Goal: Task Accomplishment & Management: Complete application form

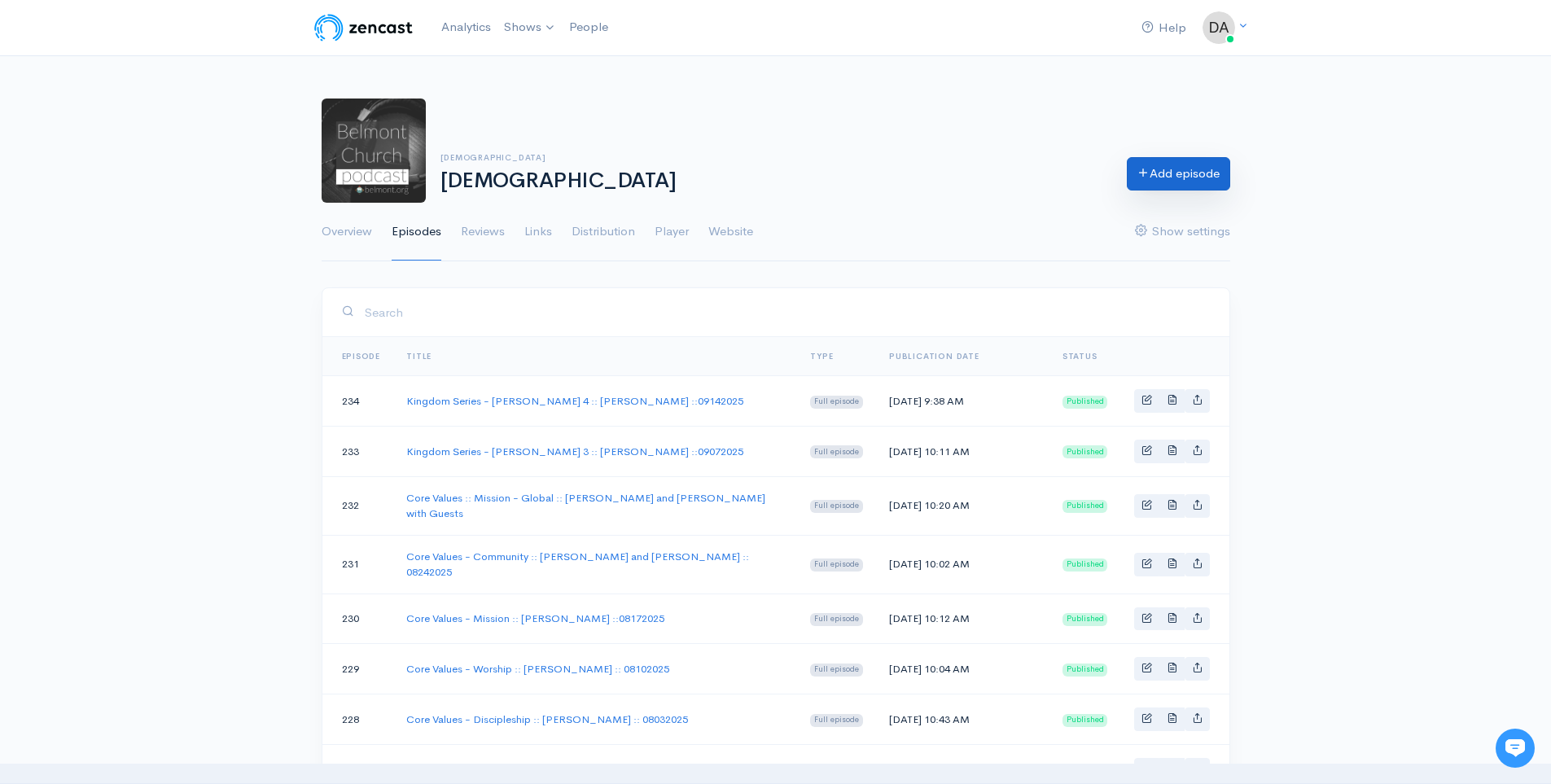
click at [1217, 185] on link "Add episode" at bounding box center [1179, 174] width 103 height 34
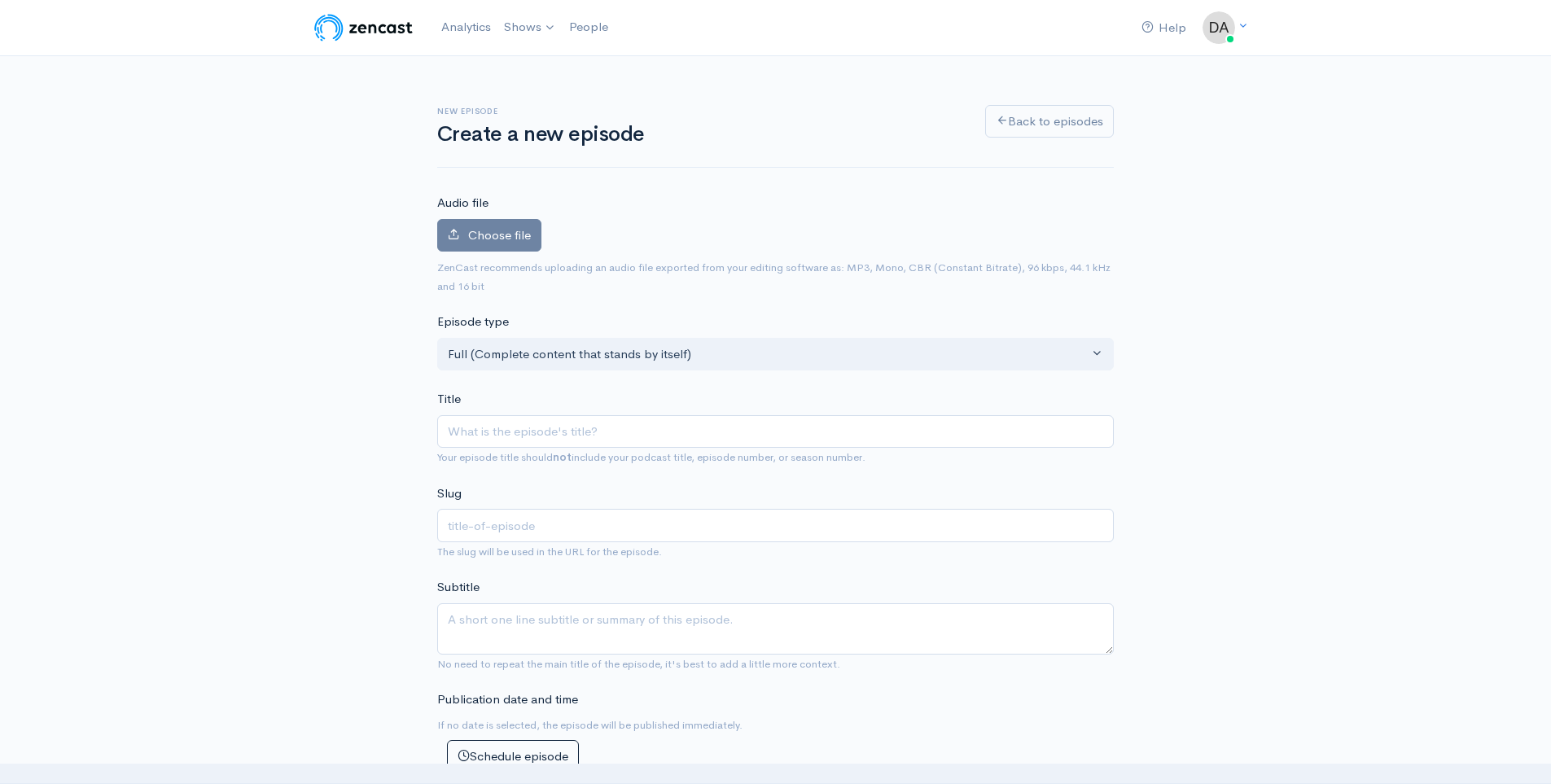
click at [566, 436] on input "Title" at bounding box center [775, 432] width 677 height 34
type input "K"
type input "k"
type input "Kin"
type input "kin"
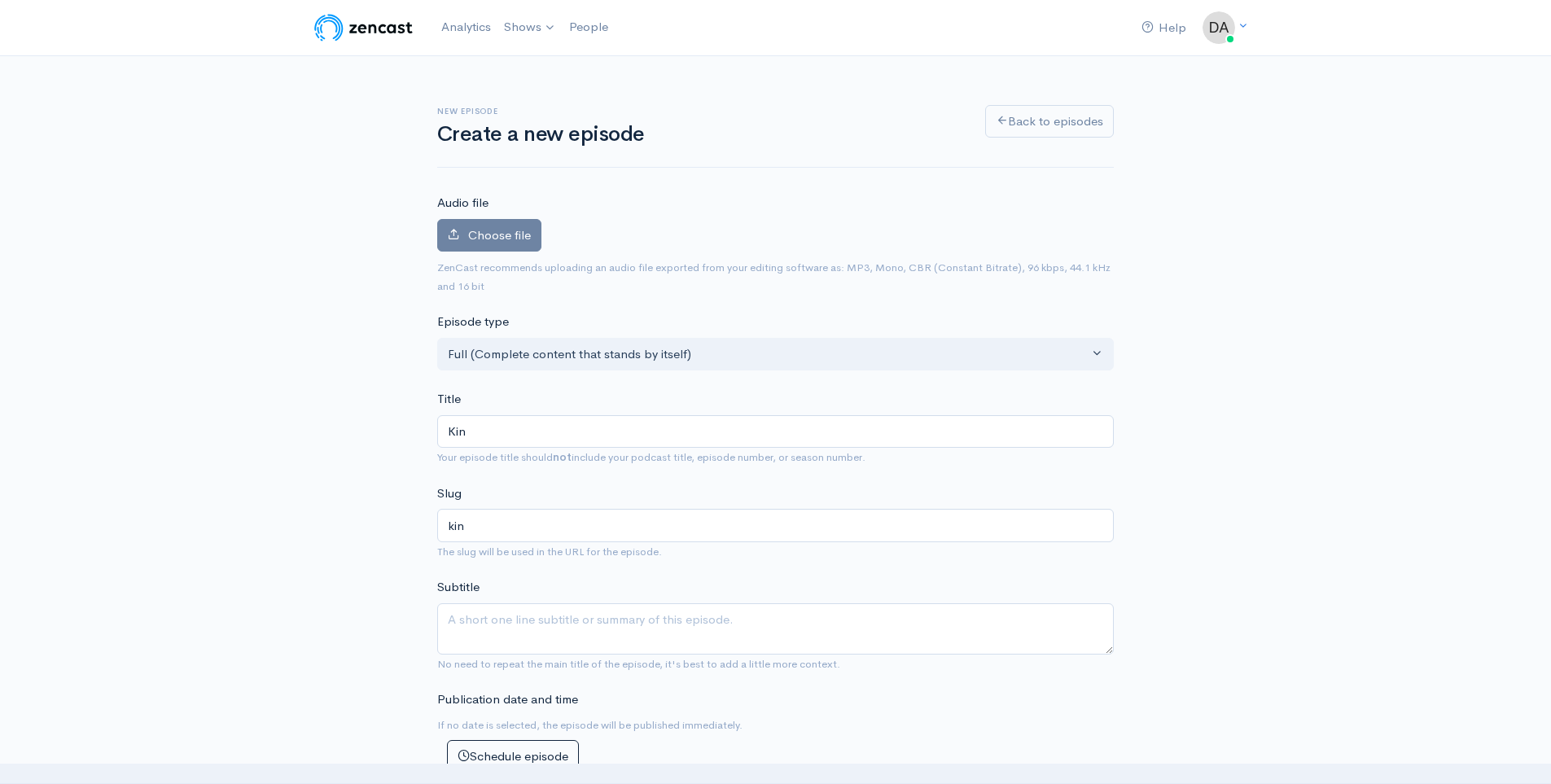
type input "King"
type input "king"
type input "Kingd"
type input "kingd"
type input "Kingdom"
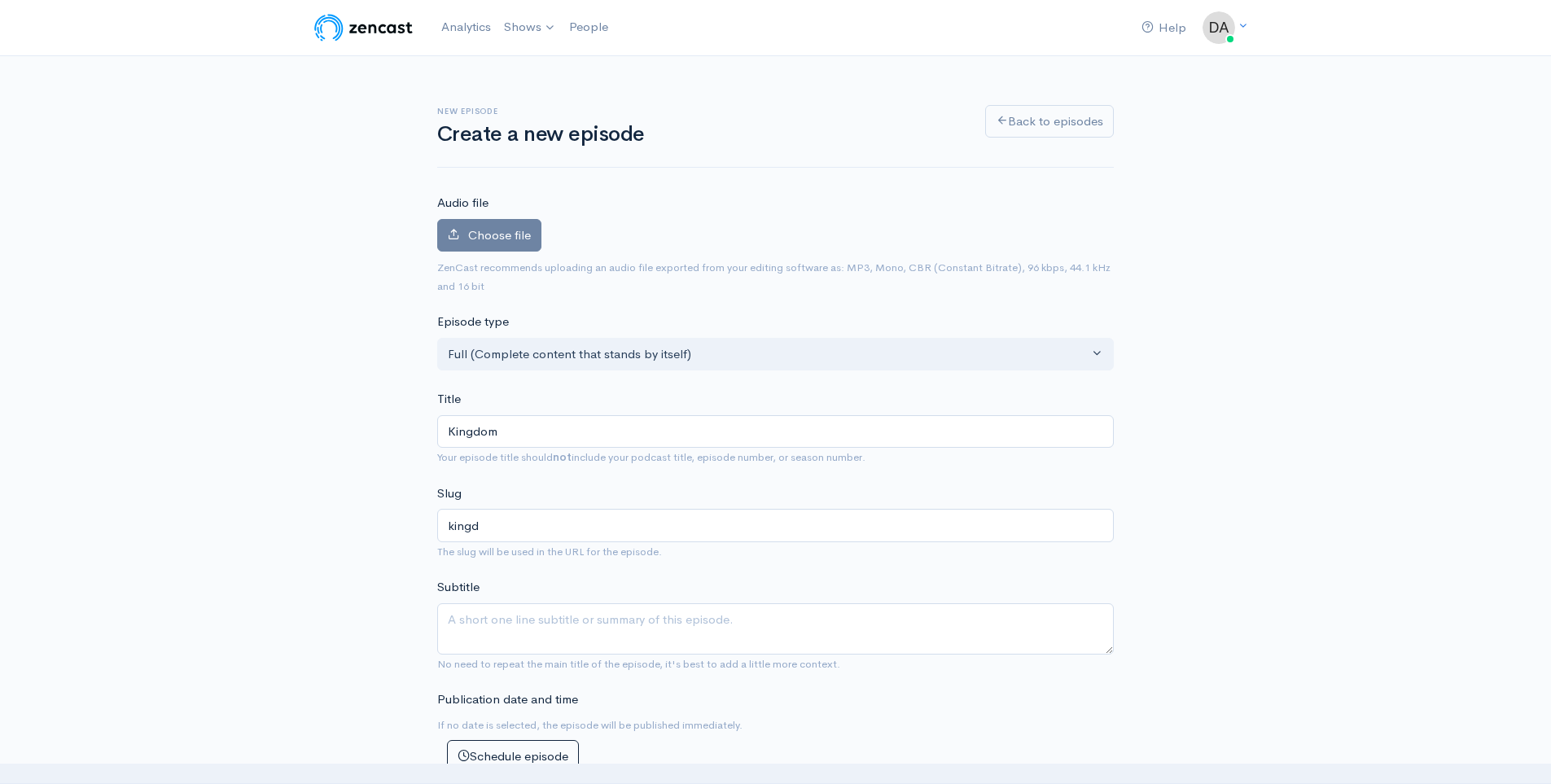
type input "kingdom"
type input "Kingdom S"
type input "kingdom-s"
type input "Kingdom Se"
type input "kingdom-se"
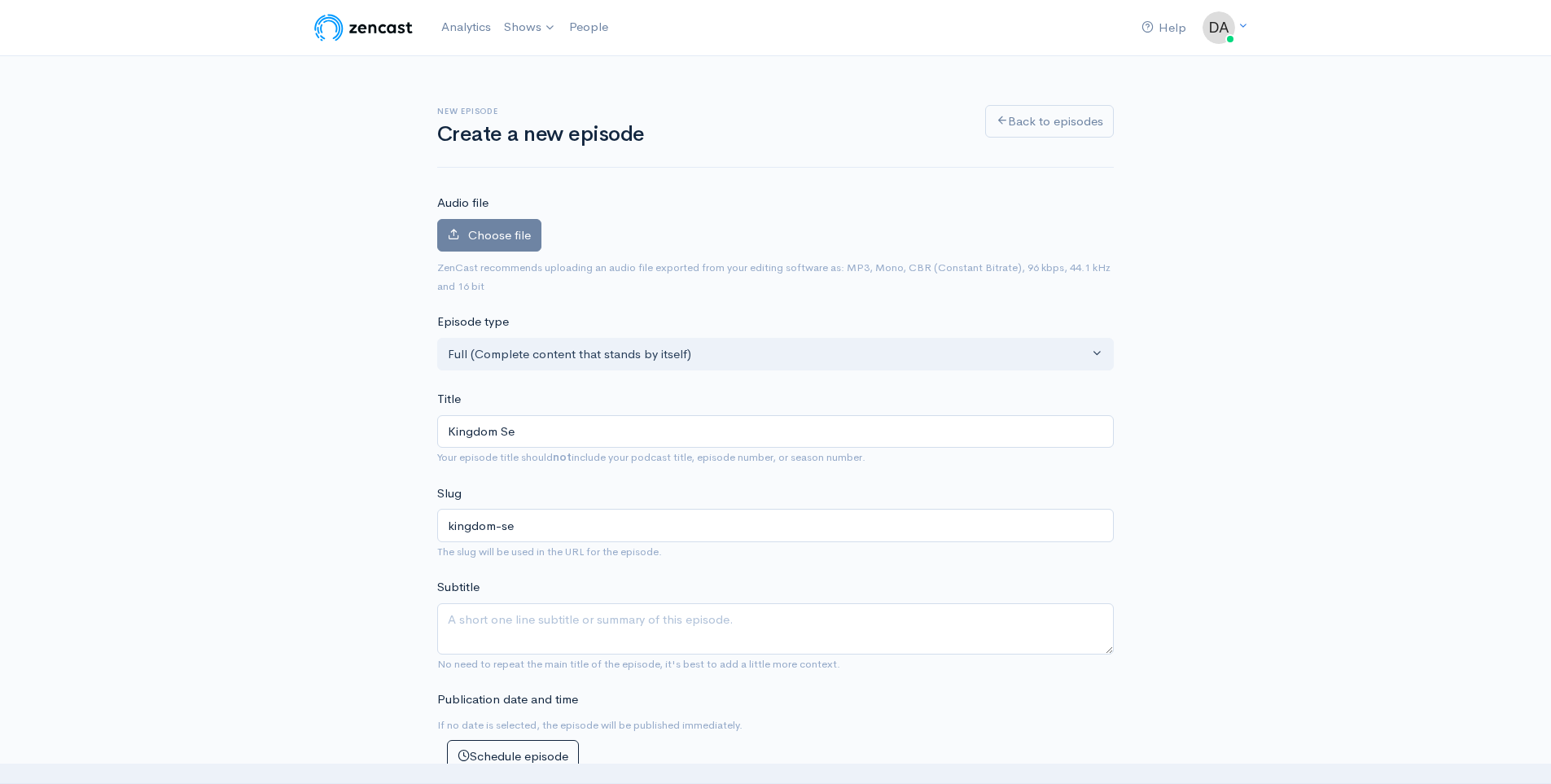
type input "Kingdom Ser"
type input "kingdom-ser"
type input "Kingdom Serie"
type input "kingdom-seri"
type input "Kingdom Series"
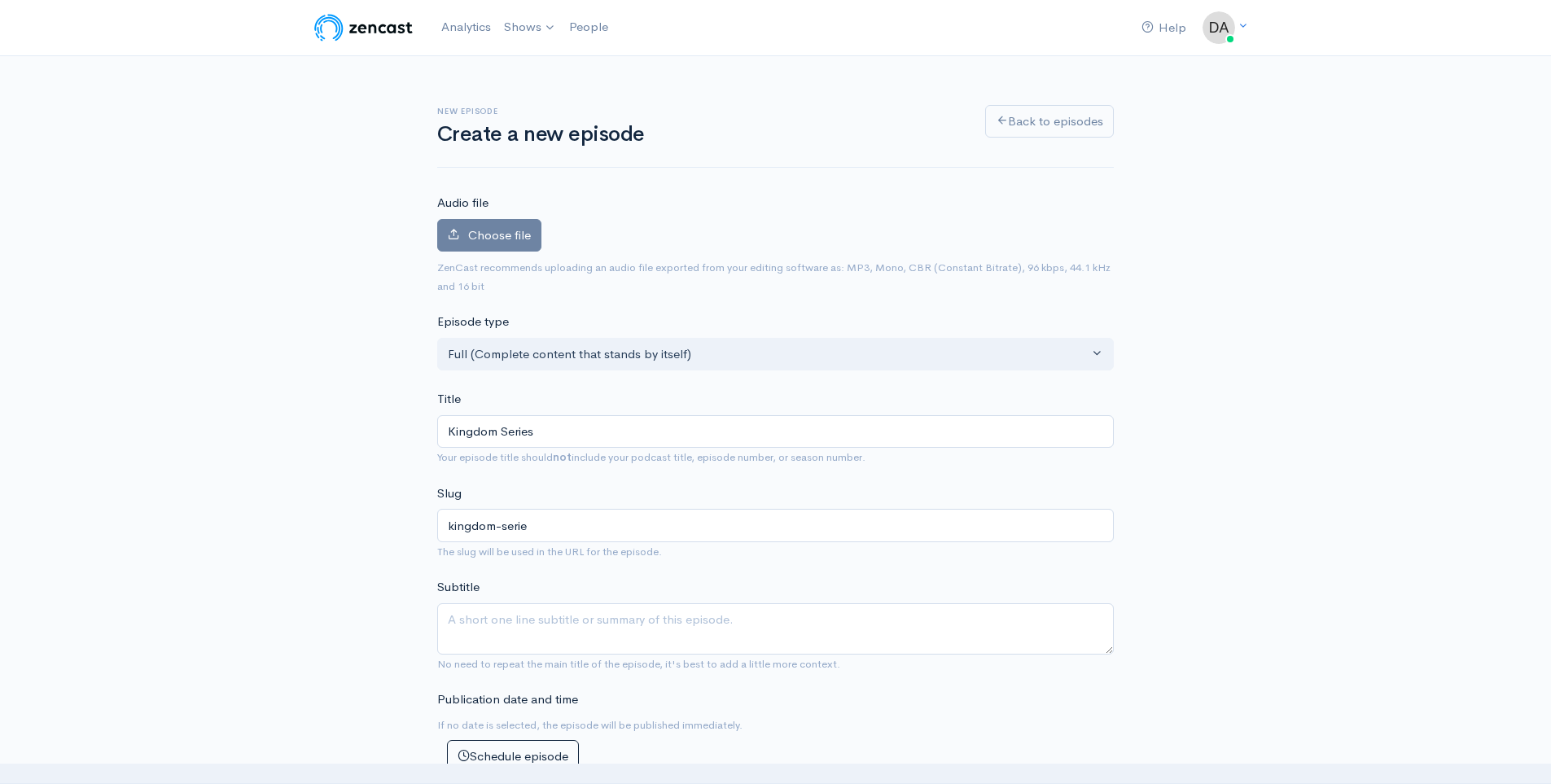
type input "kingdom-series"
type input "Kingdom Series - M"
type input "kingdom-series-m"
type input "Kingdom Series - Ma"
type input "kingdom-series-ma"
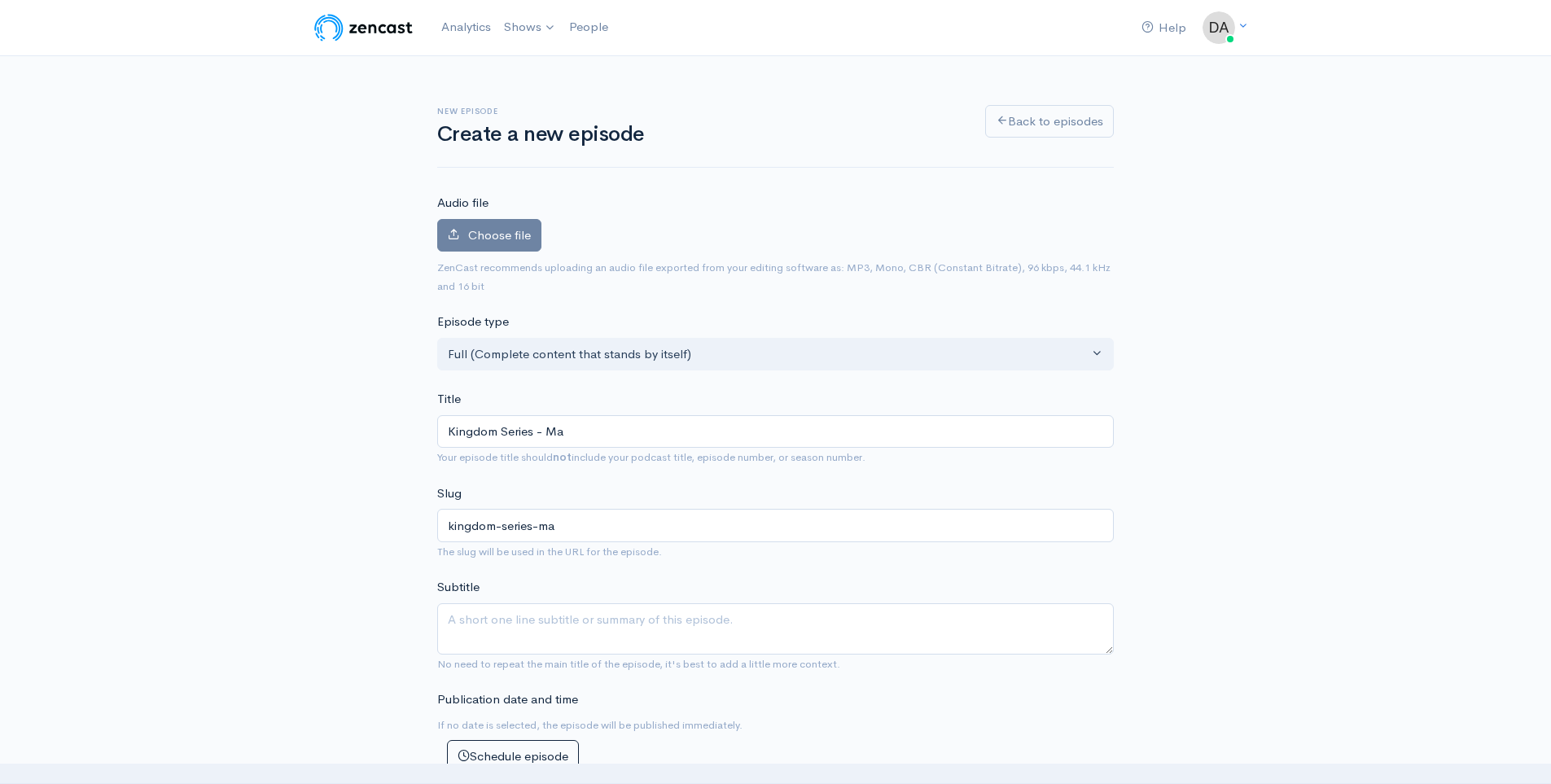
type input "Kingdom Series - Mat"
type input "kingdom-series-mat"
type input "Kingdom Series - [PERSON_NAME]"
type input "kingdom-series-matt"
type input "Kingdom Series - Matth"
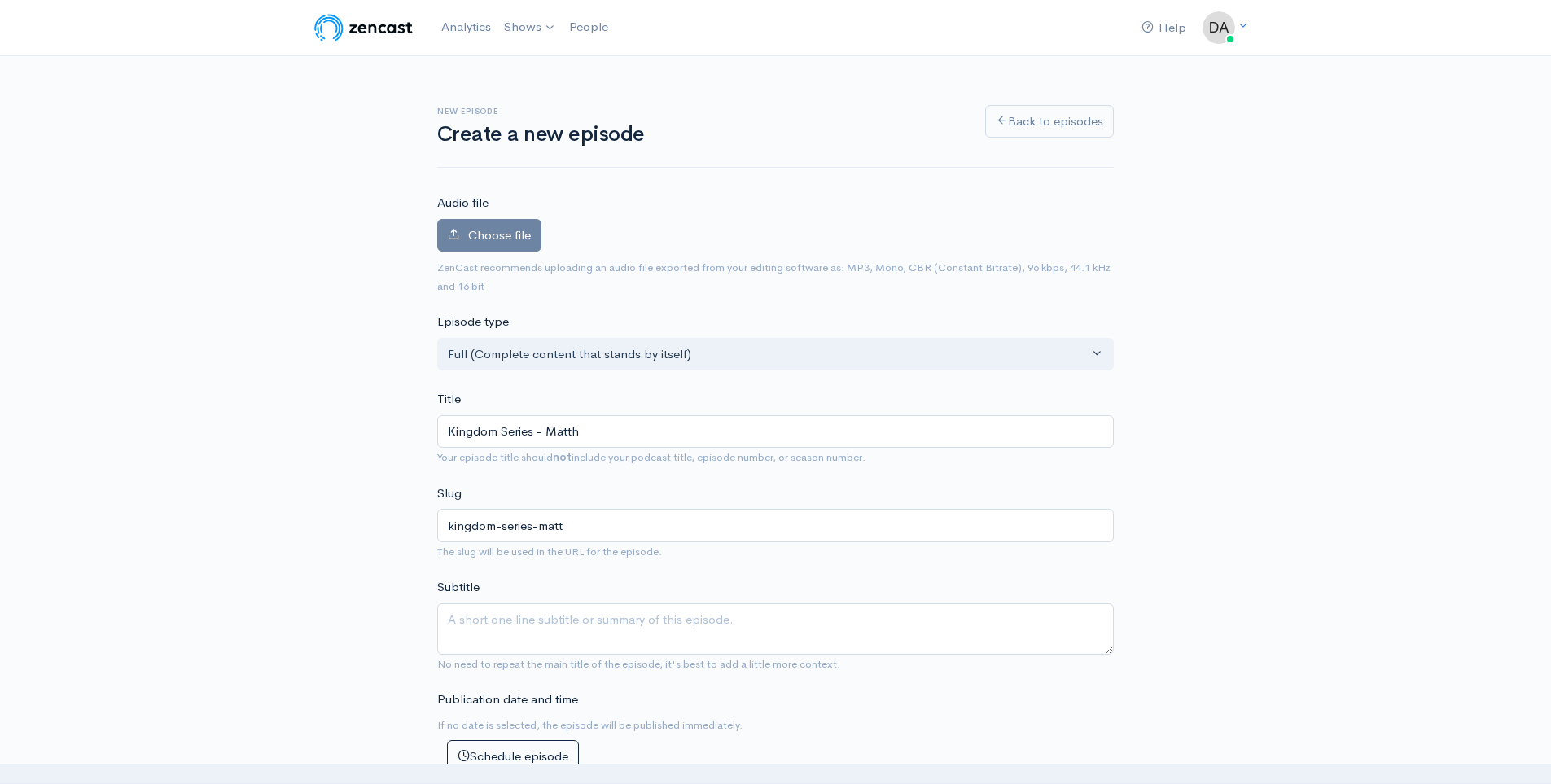
type input "kingdom-series-matth"
type input "Kingdom Series - [PERSON_NAME]"
type input "kingdom-series-[PERSON_NAME]"
type input "Kingdom Series - [PERSON_NAME] 6"
type input "kingdom-series-[PERSON_NAME]-6"
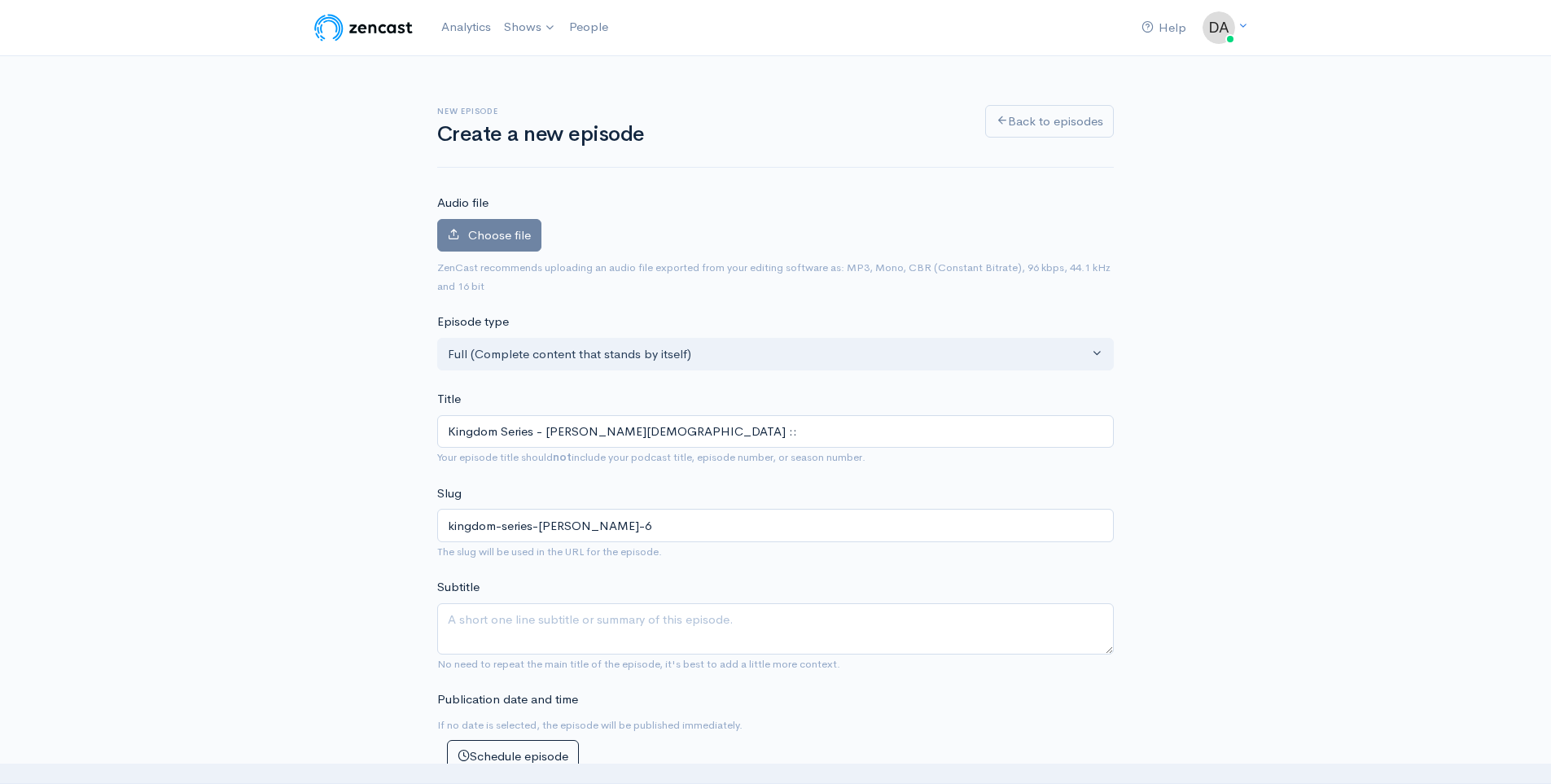
type input "Kingdom Series - [PERSON_NAME] 6 :: S"
type input "kingdom-series-[PERSON_NAME]-6-s"
type input "Kingdom Series - [PERSON_NAME] 6 :: St"
type input "kingdom-series-[PERSON_NAME]-6-st"
type input "Kingdom Series - [PERSON_NAME] 6 :: Stve"
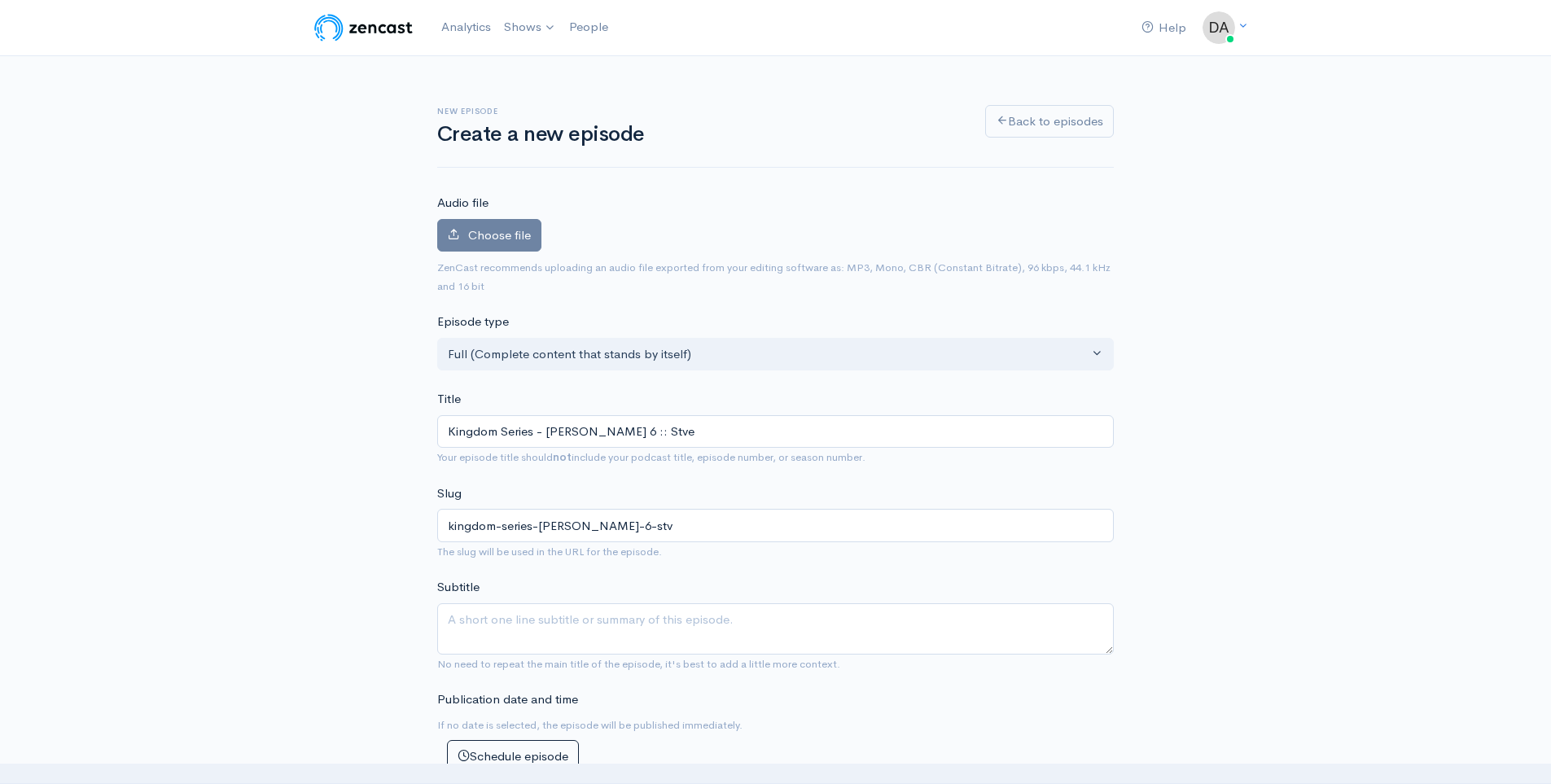
type input "kingdom-series-[PERSON_NAME]-6-stve"
type input "Kingdom Series - [PERSON_NAME] 6 :: Stv"
type input "kingdom-series-[PERSON_NAME]-6-stv"
type input "Kingdom Series - [PERSON_NAME] 6 :: St"
type input "kingdom-series-[PERSON_NAME]-6-st"
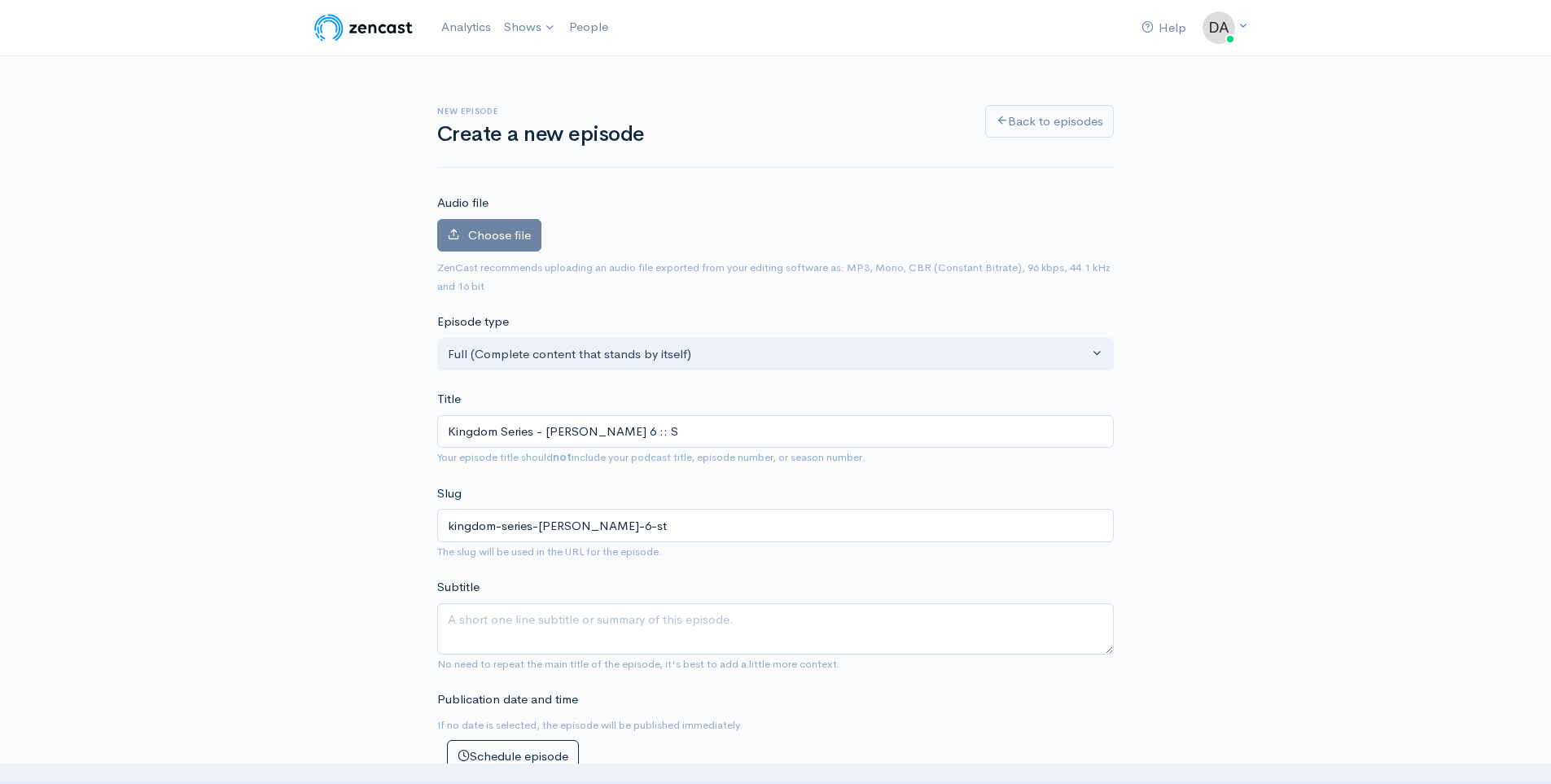
type input "Kingdom Series - [PERSON_NAME] 6 :: Se"
type input "kingdom-series-[PERSON_NAME]-6-s"
type input "Kingdom Series - [PERSON_NAME][DEMOGRAPHIC_DATA] :: Sev"
type input "kingdom-series-[PERSON_NAME]-6-sev"
type input "Kingdom Series - [PERSON_NAME][DEMOGRAPHIC_DATA] :: [PERSON_NAME]"
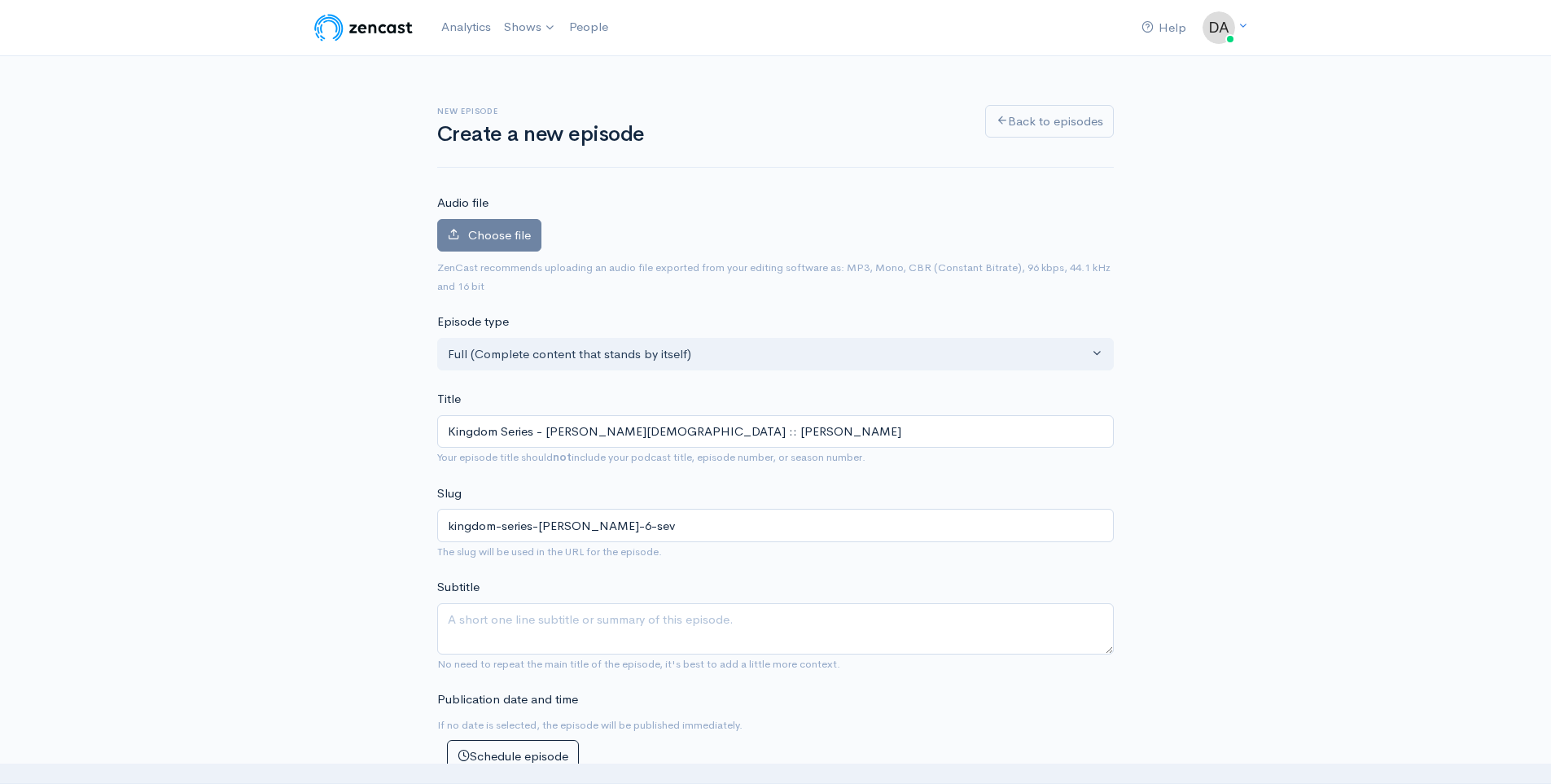
type input "kingdom-series-[PERSON_NAME]-6-[PERSON_NAME]"
type input "Kingdom Series - [PERSON_NAME][DEMOGRAPHIC_DATA] :: Sev"
type input "kingdom-series-[PERSON_NAME]-6-sev"
type input "Kingdom Series - [PERSON_NAME] 6 :: Se"
type input "kingdom-series-[PERSON_NAME]-6-se"
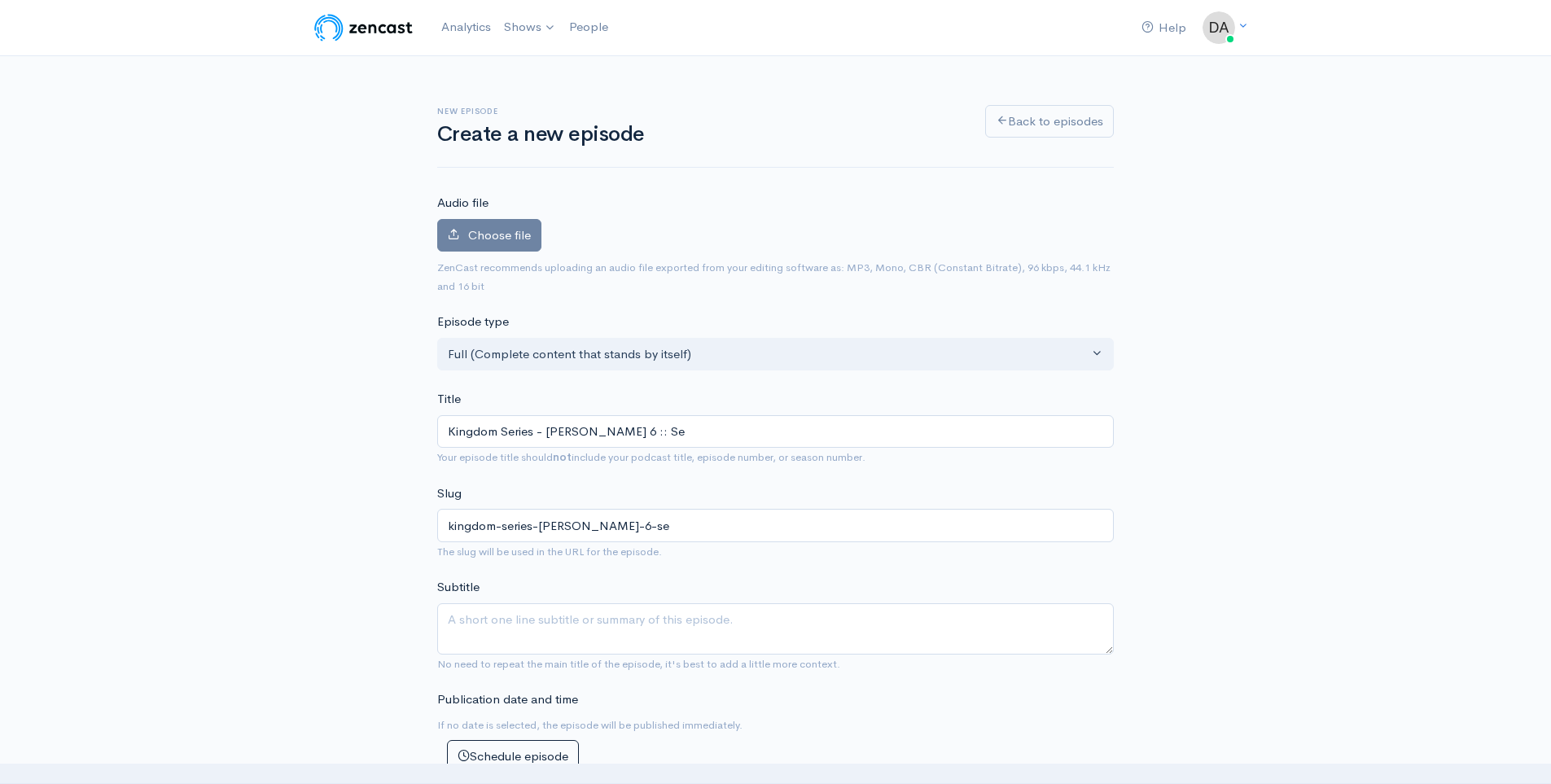
type input "Kingdom Series - [PERSON_NAME] 6 :: S"
type input "kingdom-series-[PERSON_NAME]-6-s"
type input "Kingdom Series - [PERSON_NAME] 6 :: St"
type input "kingdom-series-[PERSON_NAME]-6-st"
type input "Kingdom Series - [PERSON_NAME] 6 :: Ste"
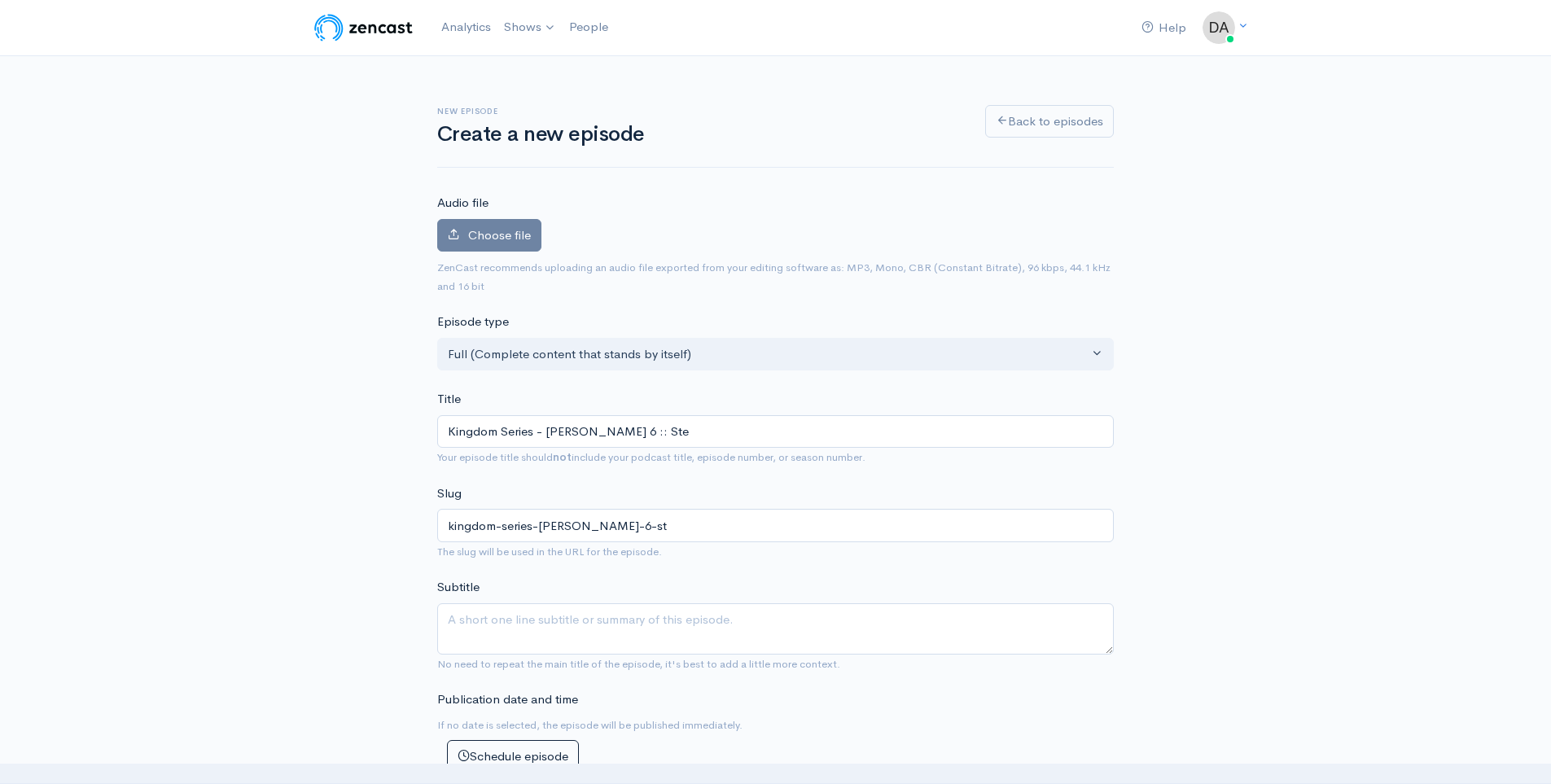
type input "kingdom-series-[PERSON_NAME]-6-ste"
type input "Kingdom Series - [PERSON_NAME] 6 :: [PERSON_NAME]"
type input "kingdom-series-[PERSON_NAME]-6-[PERSON_NAME]"
type input "Kingdom Series - [PERSON_NAME] 6 :: [PERSON_NAME]"
type input "kingdom-series-[PERSON_NAME]-6-[PERSON_NAME]"
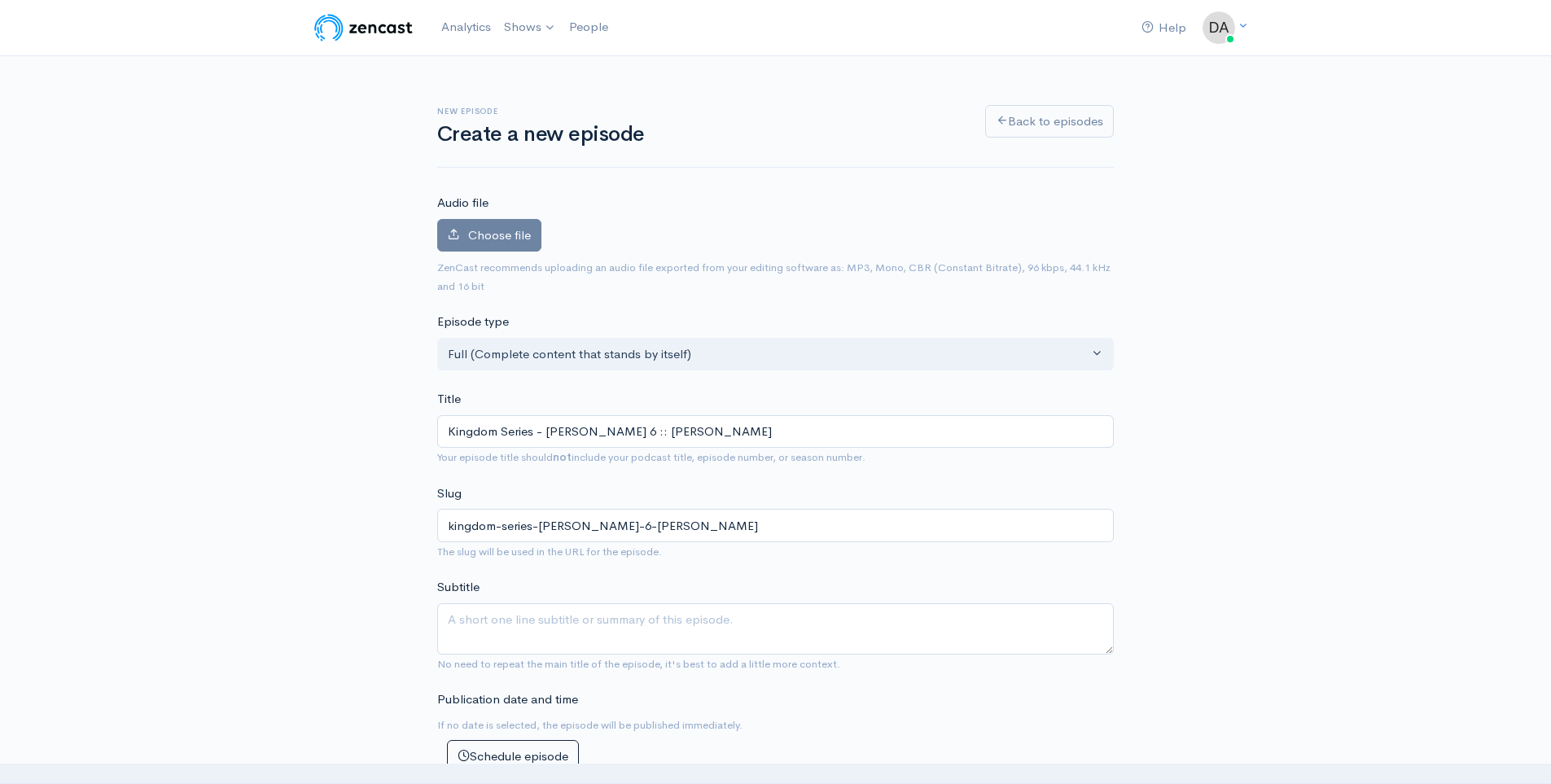
type input "Kingdom Series - [PERSON_NAME] 6 :: [PERSON_NAME]"
type input "kingdom-series-[PERSON_NAME]-6-[PERSON_NAME]"
type input "Kingdom Series - [PERSON_NAME] 6 :: [PERSON_NAME]"
type input "kingdom-series-[PERSON_NAME]-6-[PERSON_NAME]-all"
type input "Kingdom Series - [PERSON_NAME] 6 :: [PERSON_NAME]"
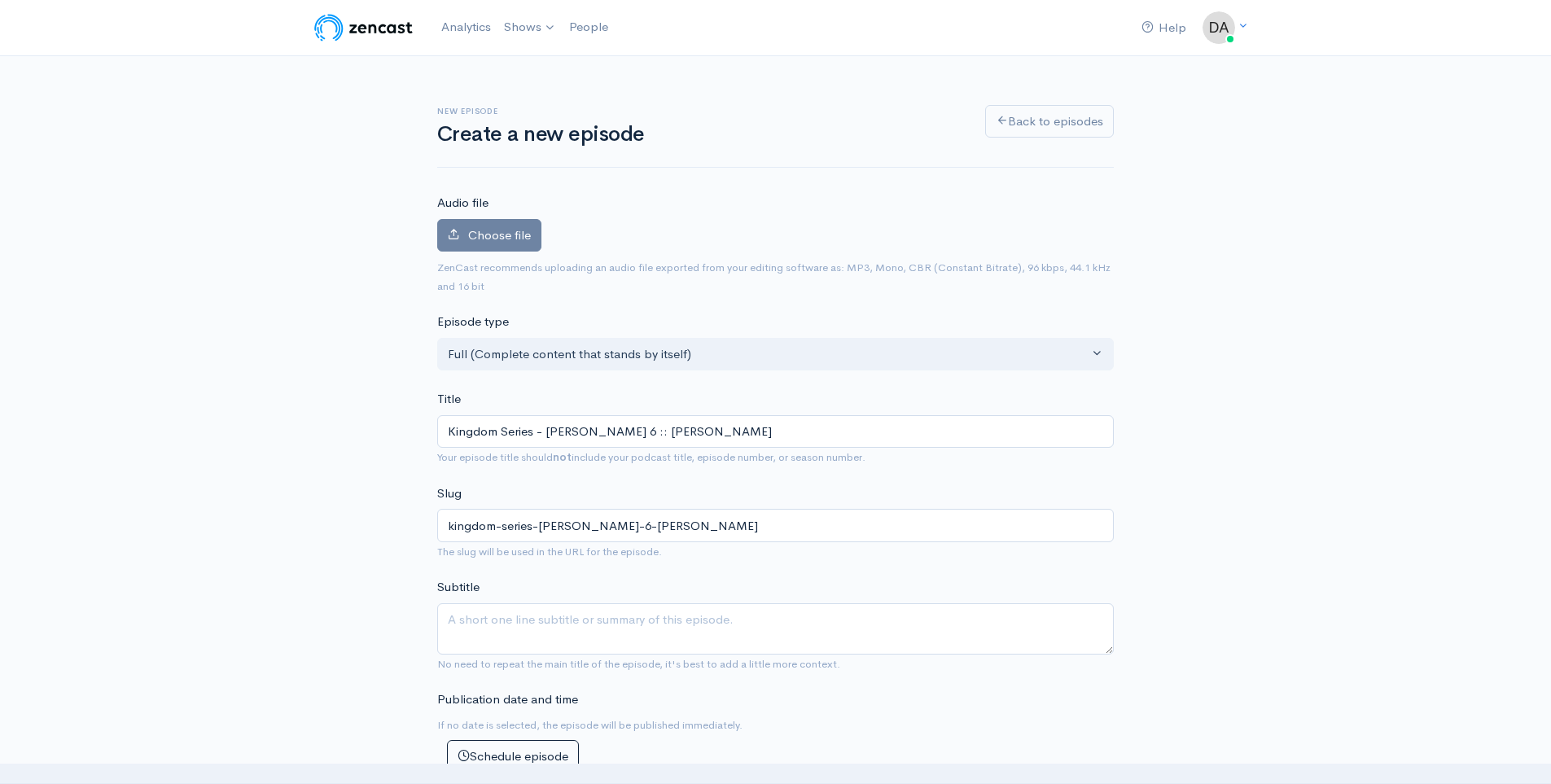
type input "kingdom-series-[PERSON_NAME]-6-[PERSON_NAME]"
type input "Kingdom Series - [PERSON_NAME] 6 :: [PERSON_NAME] :: 0"
type input "kingdom-series-[PERSON_NAME]-6-[PERSON_NAME]-0"
type input "Kingdom Series - [PERSON_NAME] 6 :: [PERSON_NAME] :: 09"
type input "kingdom-series-[PERSON_NAME]-6-[PERSON_NAME]-09"
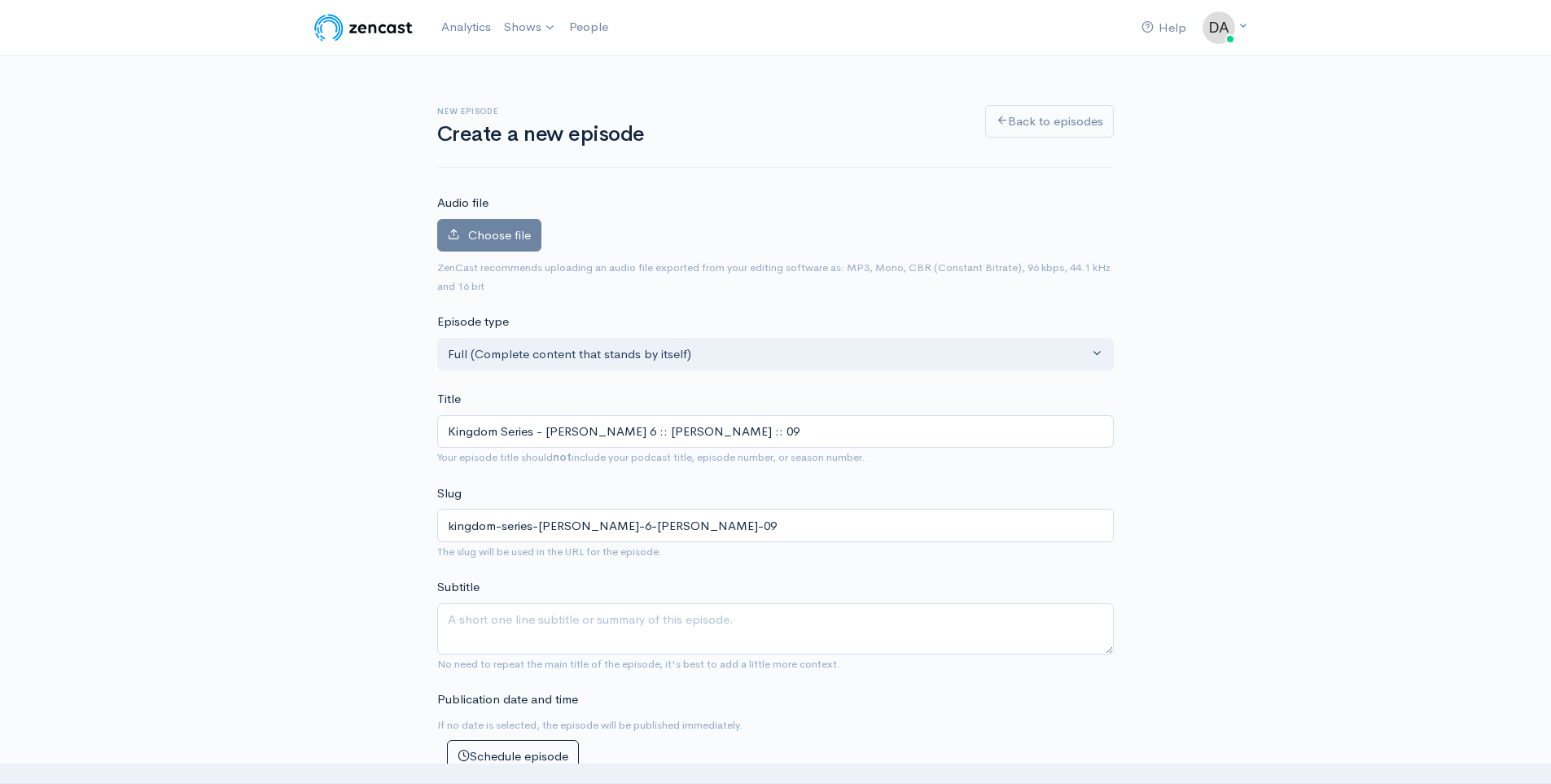
type input "Kingdom Series - [PERSON_NAME] 6 :: [PERSON_NAME] :: 092"
type input "kingdom-series-[PERSON_NAME]-6-[PERSON_NAME]-092"
type input "Kingdom Series - [PERSON_NAME] 6 :: [PERSON_NAME] :: 0921"
type input "kingdom-series-[PERSON_NAME]-6-[PERSON_NAME]-0921"
type input "Kingdom Series - [PERSON_NAME][DEMOGRAPHIC_DATA] :: [PERSON_NAME] :: 09212"
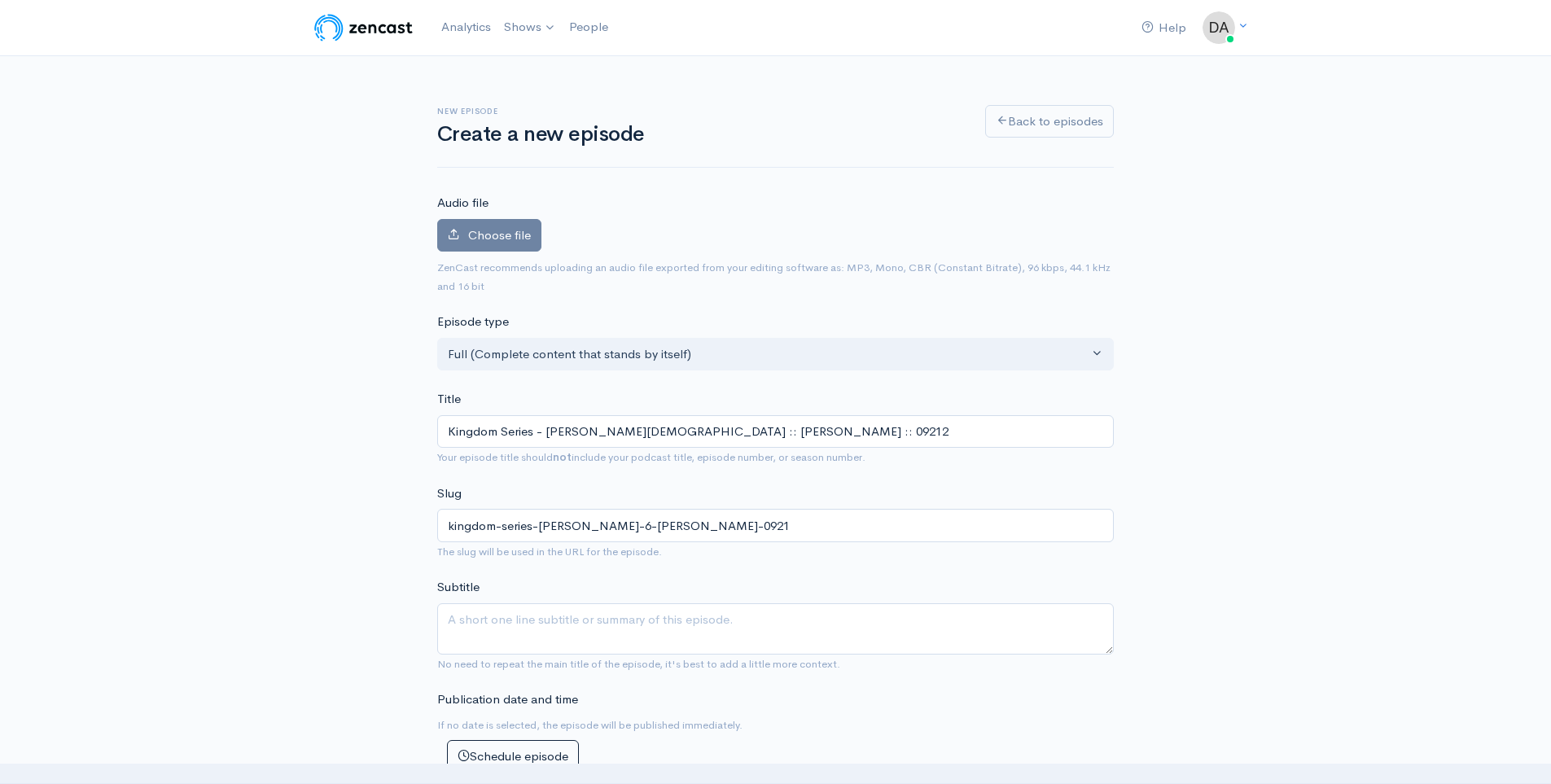
type input "kingdom-series-[PERSON_NAME]-6-[PERSON_NAME]-09212"
type input "Kingdom Series - [PERSON_NAME] 6 :: [PERSON_NAME] :: 092120"
type input "kingdom-series-[PERSON_NAME]-6-[PERSON_NAME]-092120"
type input "Kingdom Series - [PERSON_NAME] 6 :: [PERSON_NAME] :: 09212025"
type input "kingdom-series-[PERSON_NAME]-6-[PERSON_NAME]-09212025"
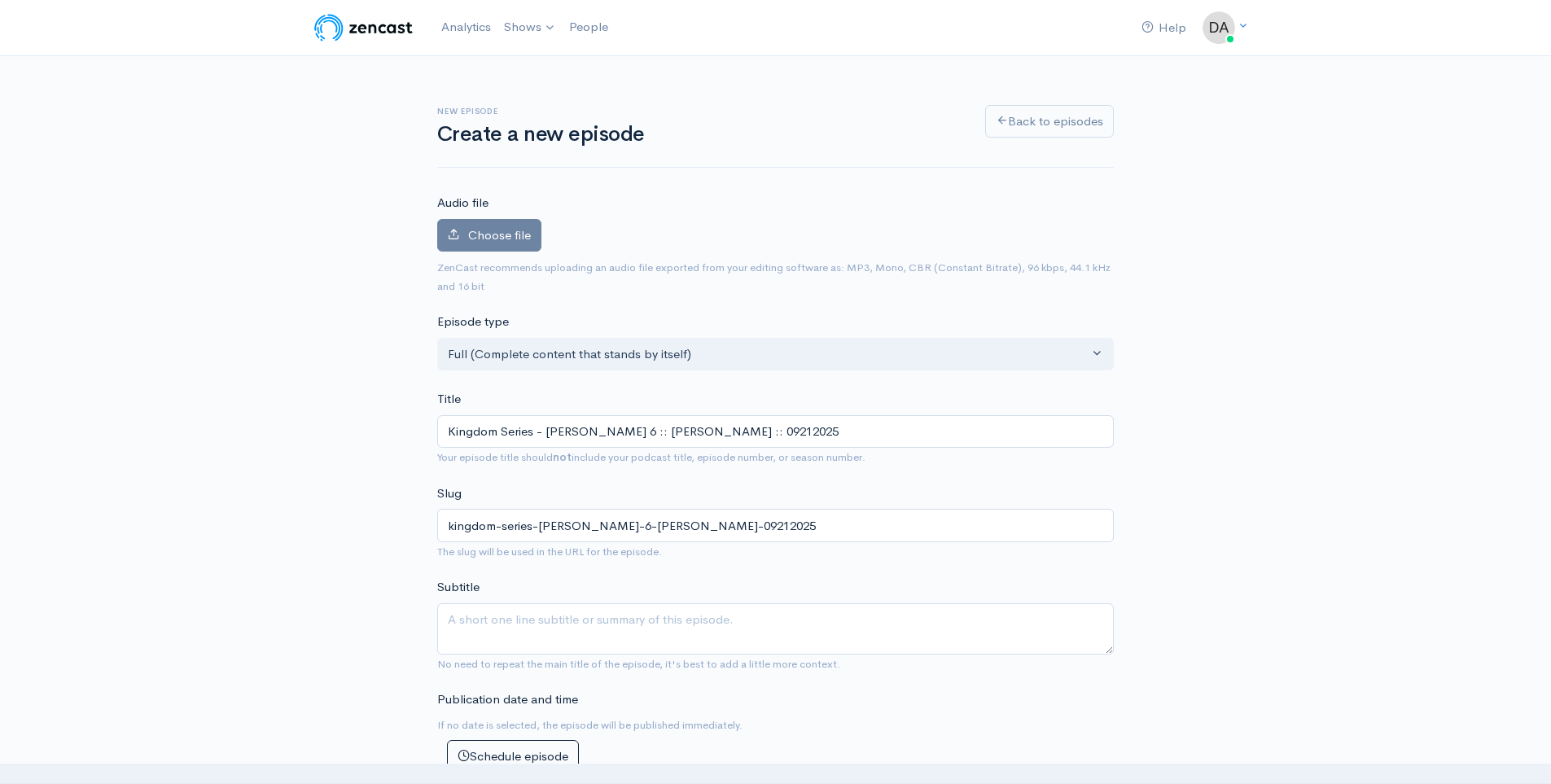
type input "Kingdom Series - [PERSON_NAME] 6 :: [PERSON_NAME] :: 09212025"
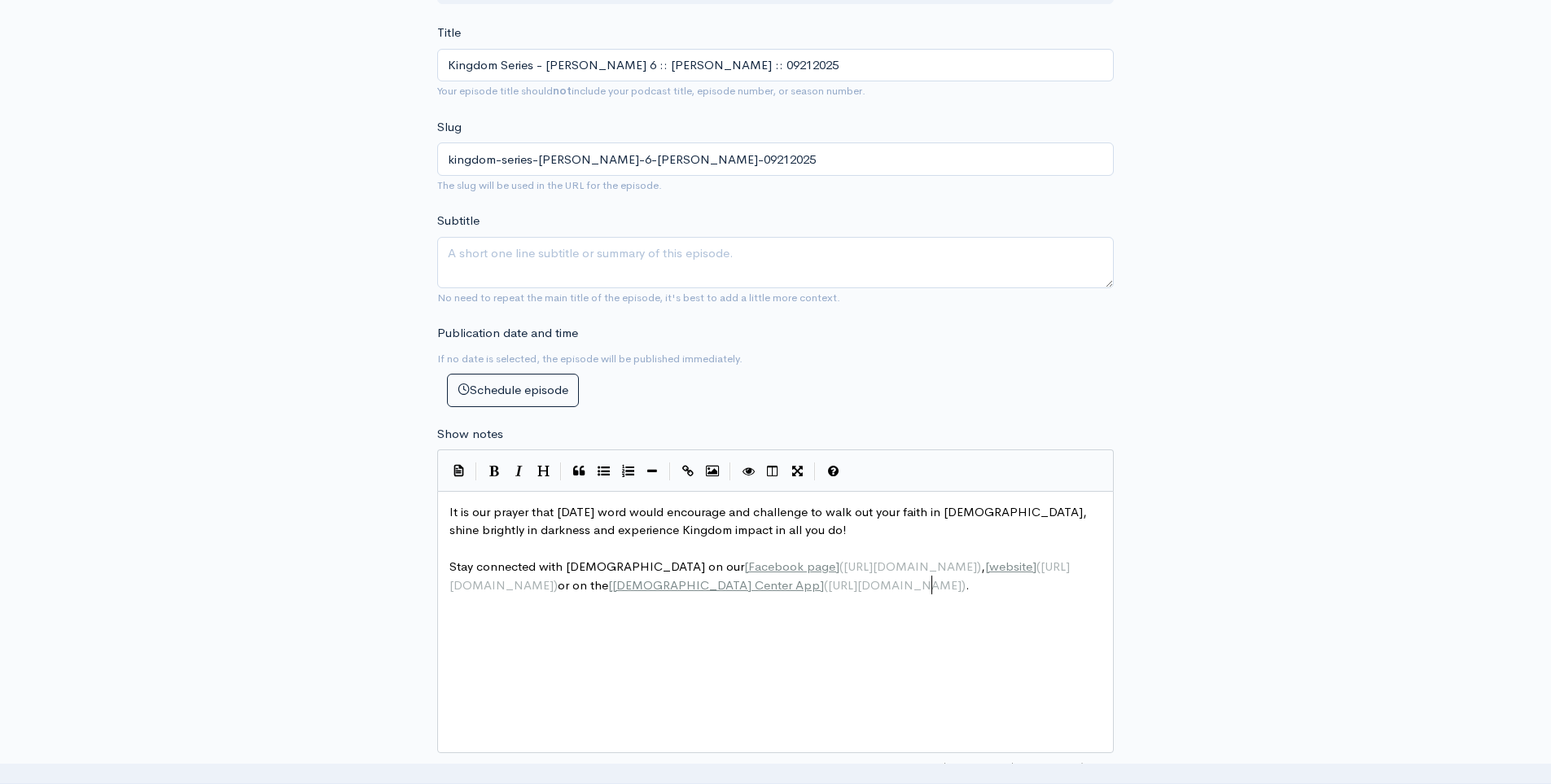
scroll to position [6, 0]
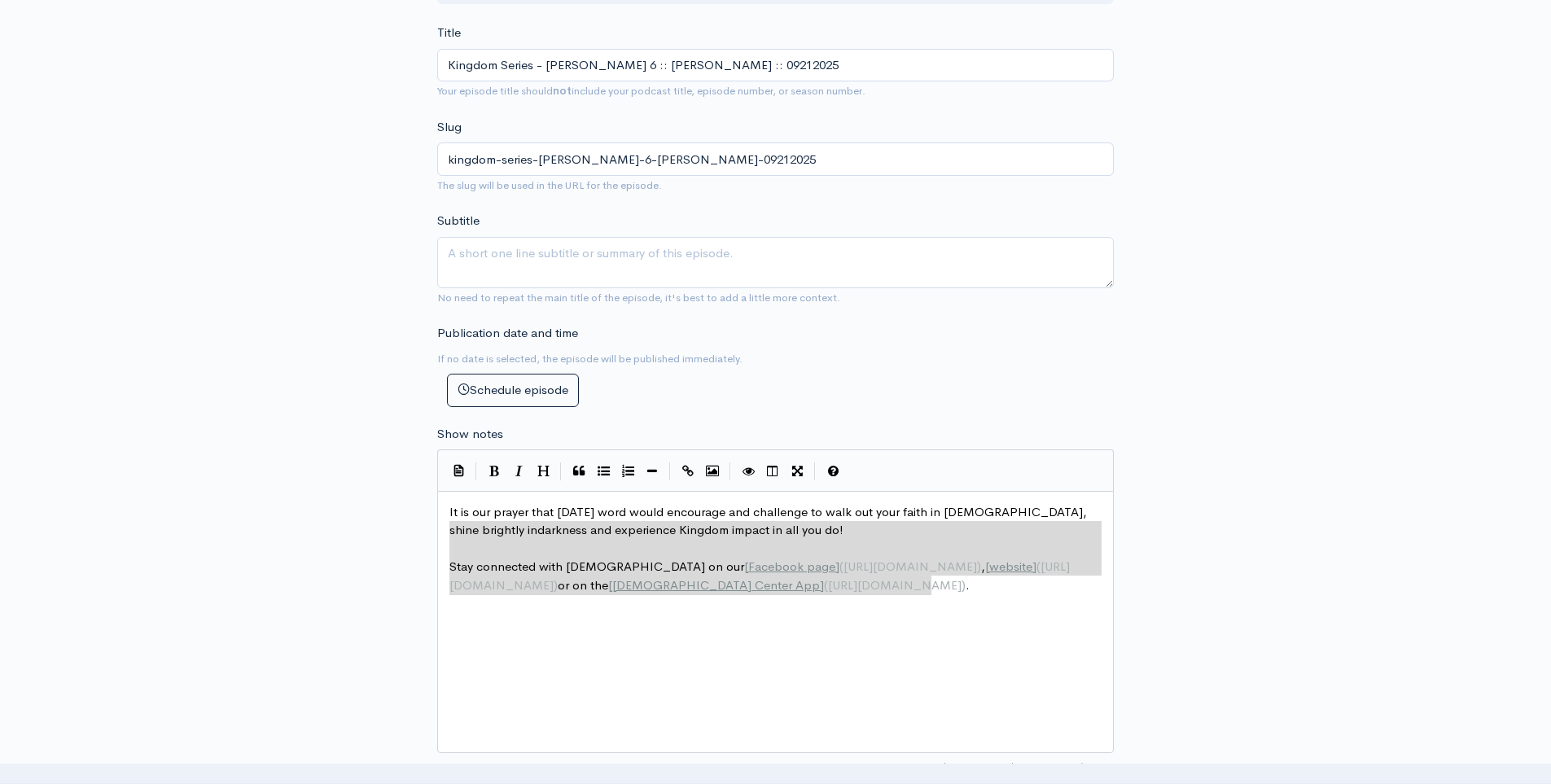
type textarea "It is our prayer that [DATE] word would encourage and challenge to walk out you…"
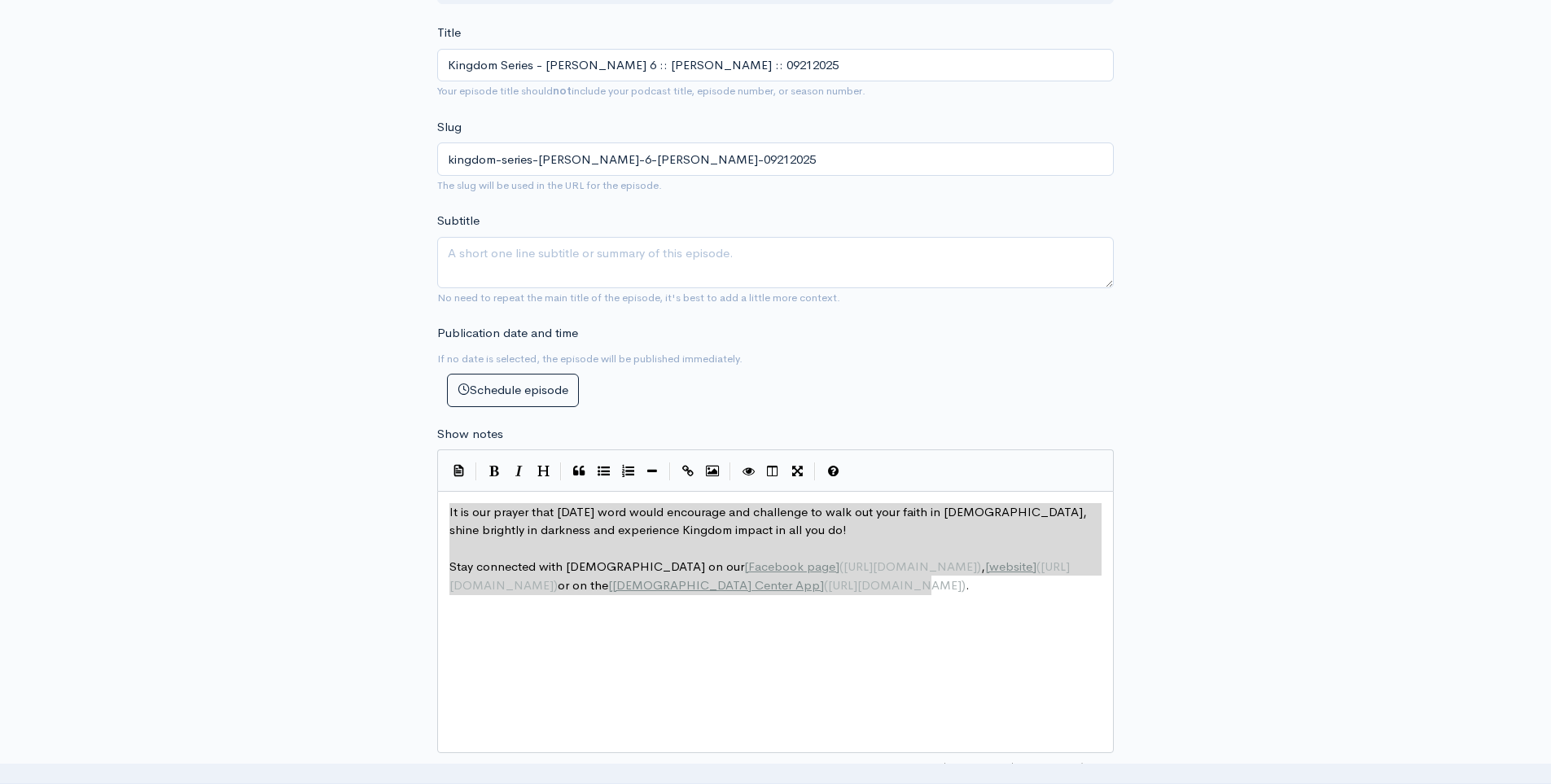
drag, startPoint x: 947, startPoint y: 605, endPoint x: 330, endPoint y: 503, distance: 625.4
click at [330, 503] on div "New episode Create a new episode Back to episodes Audio file Choose file 0 ZenC…" at bounding box center [776, 494] width 928 height 1608
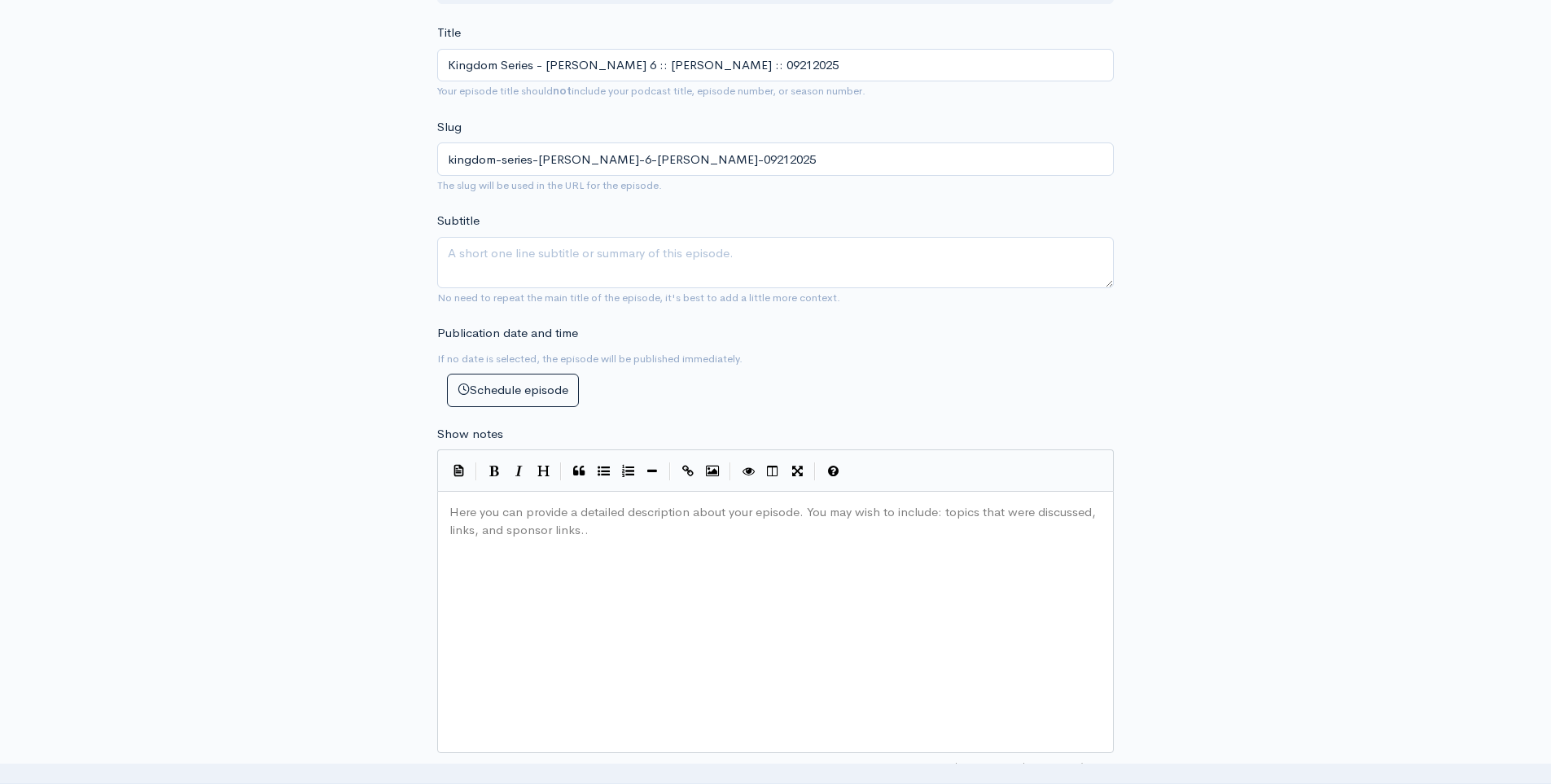
click at [330, 503] on div "New episode Create a new episode Back to episodes Audio file Choose file 0 ZenC…" at bounding box center [776, 494] width 928 height 1608
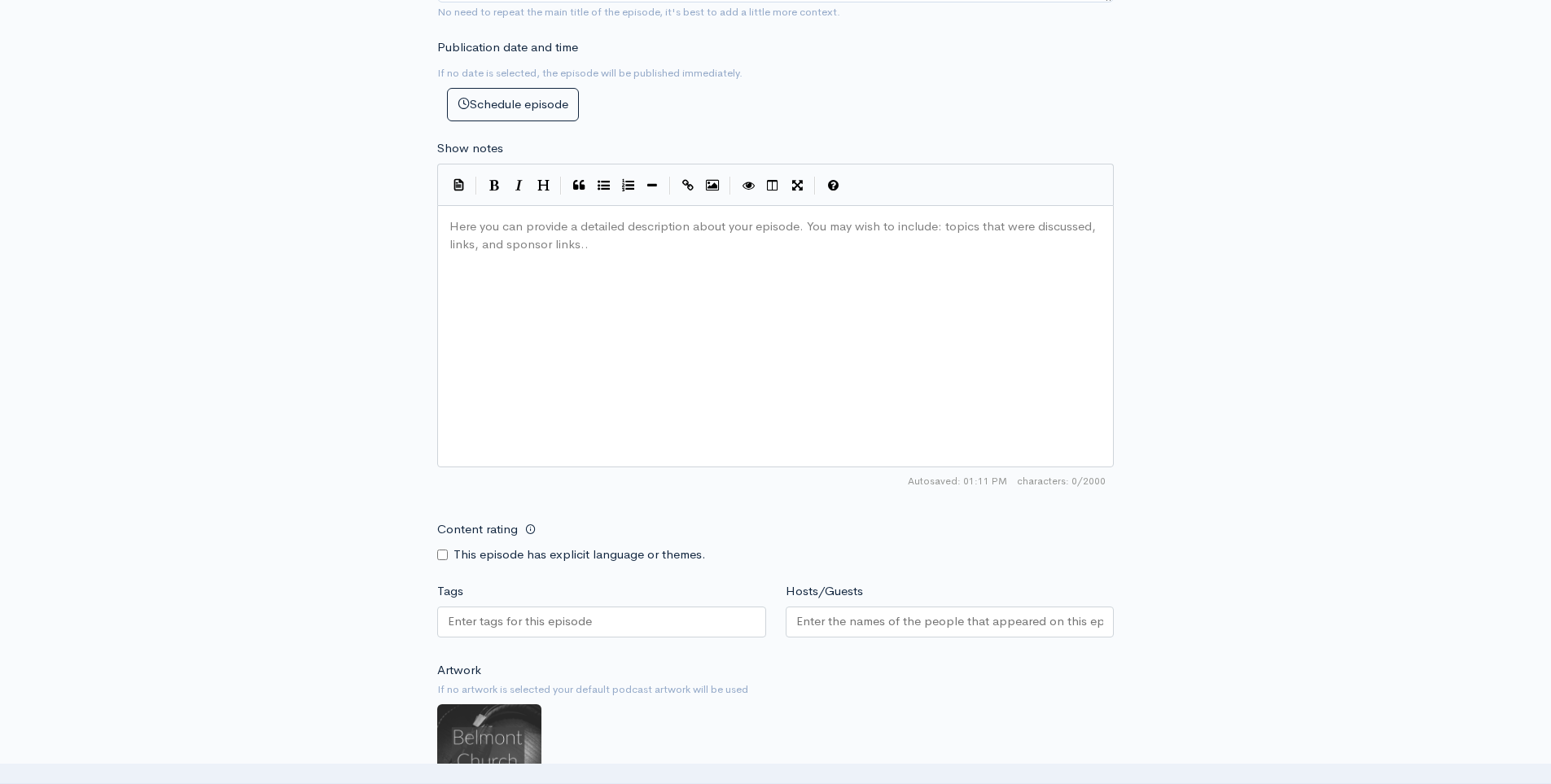
scroll to position [671, 0]
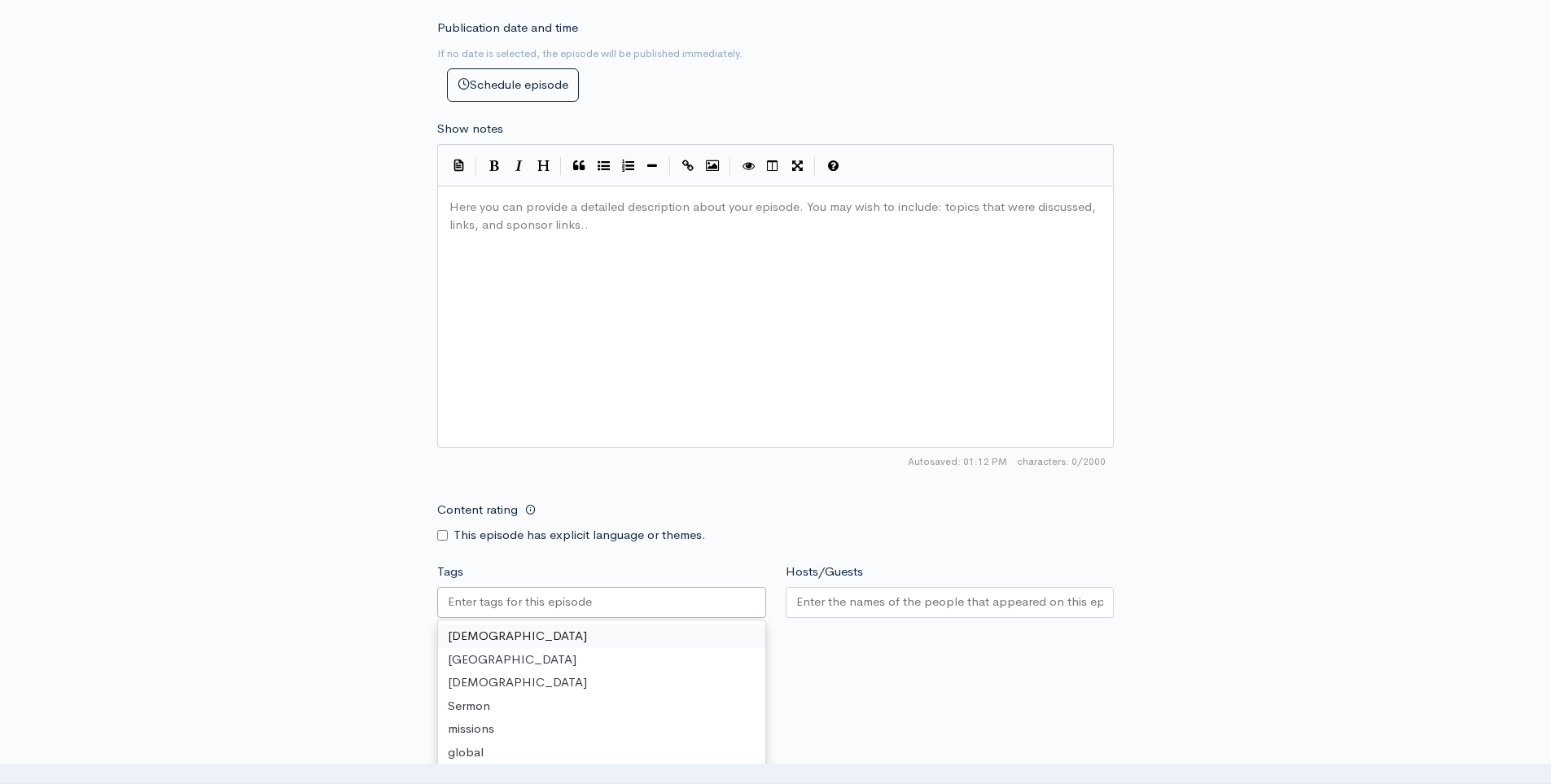
click at [524, 598] on input "Tags" at bounding box center [521, 602] width 146 height 18
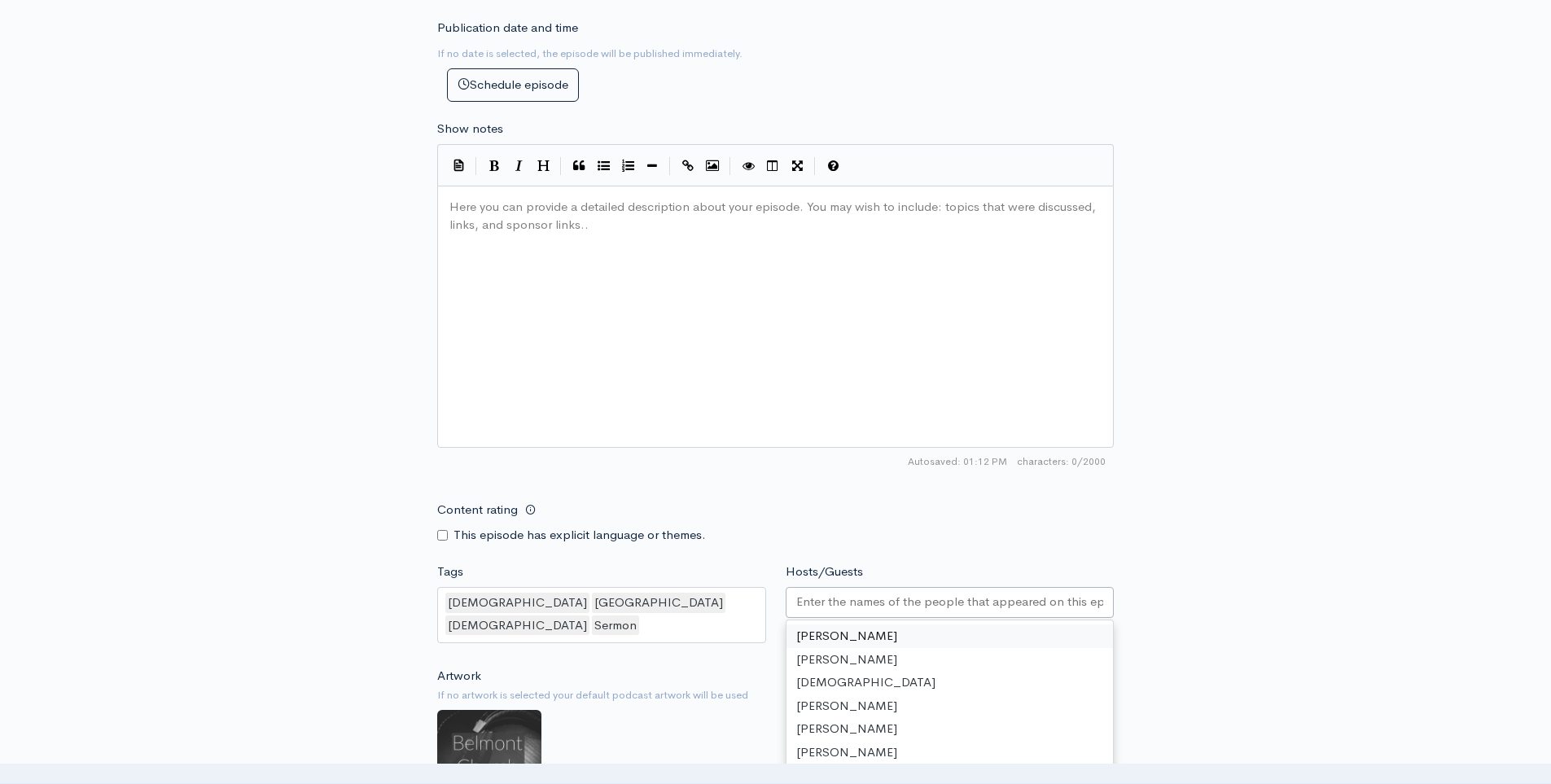
click at [841, 608] on input "Hosts/Guests" at bounding box center [950, 602] width 308 height 18
click at [282, 507] on div "New episode Create a new episode Back to episodes Audio file Choose file 0 ZenC…" at bounding box center [775, 202] width 1551 height 1634
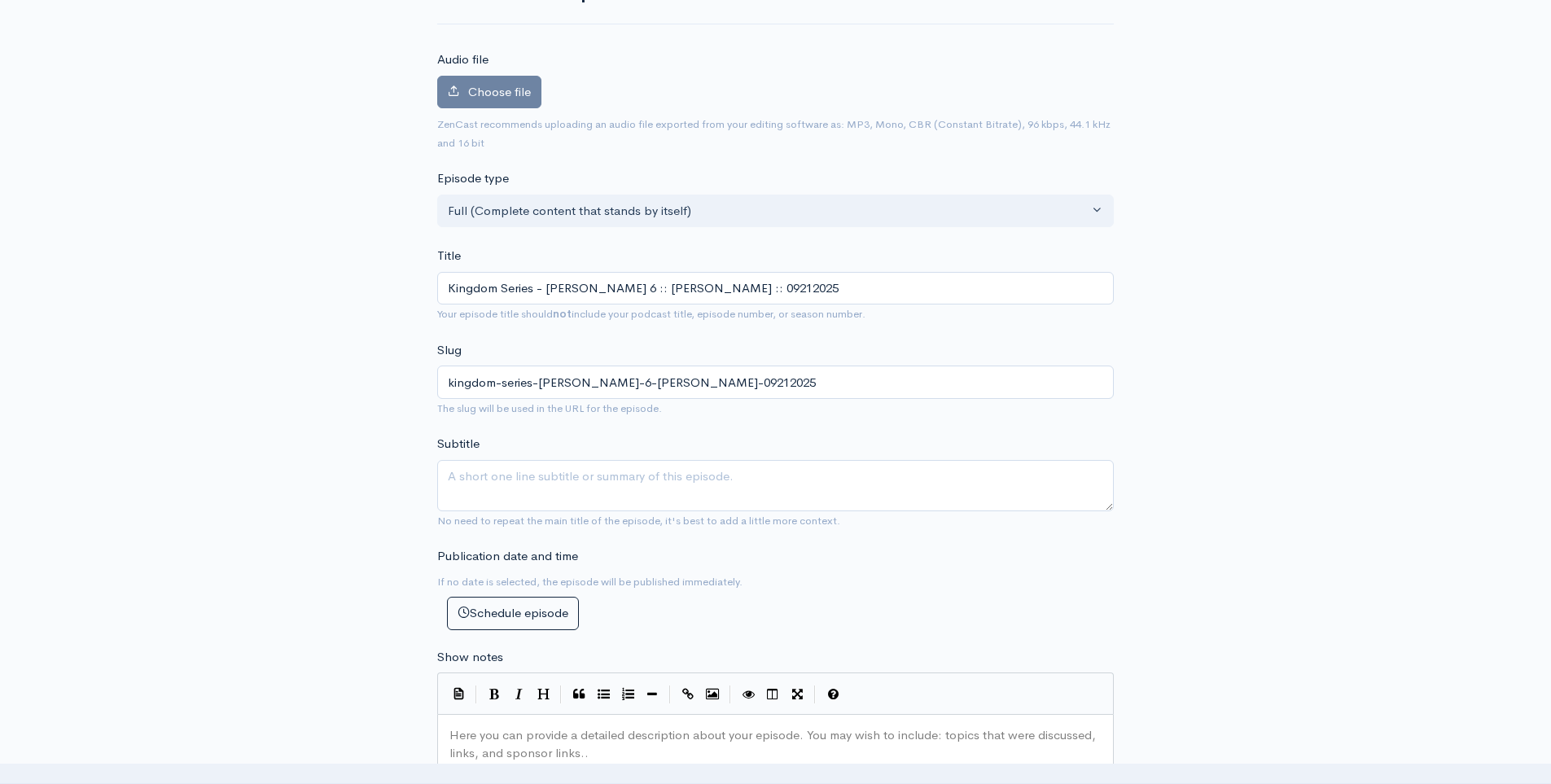
scroll to position [143, 0]
click at [459, 108] on label "Choose file" at bounding box center [489, 93] width 104 height 34
click at [0, 0] on input "Choose file" at bounding box center [0, 0] width 0 height 0
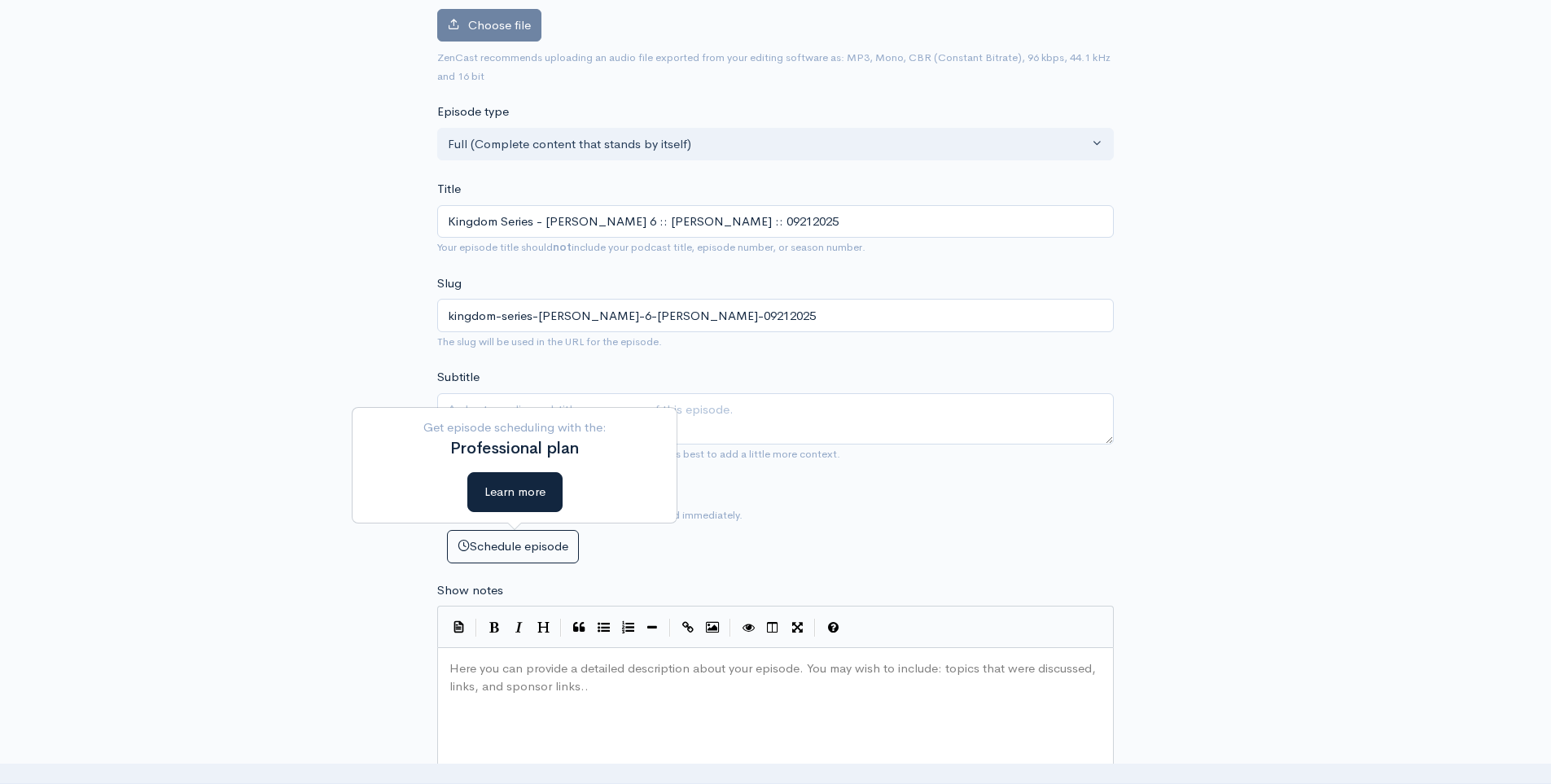
scroll to position [203, 0]
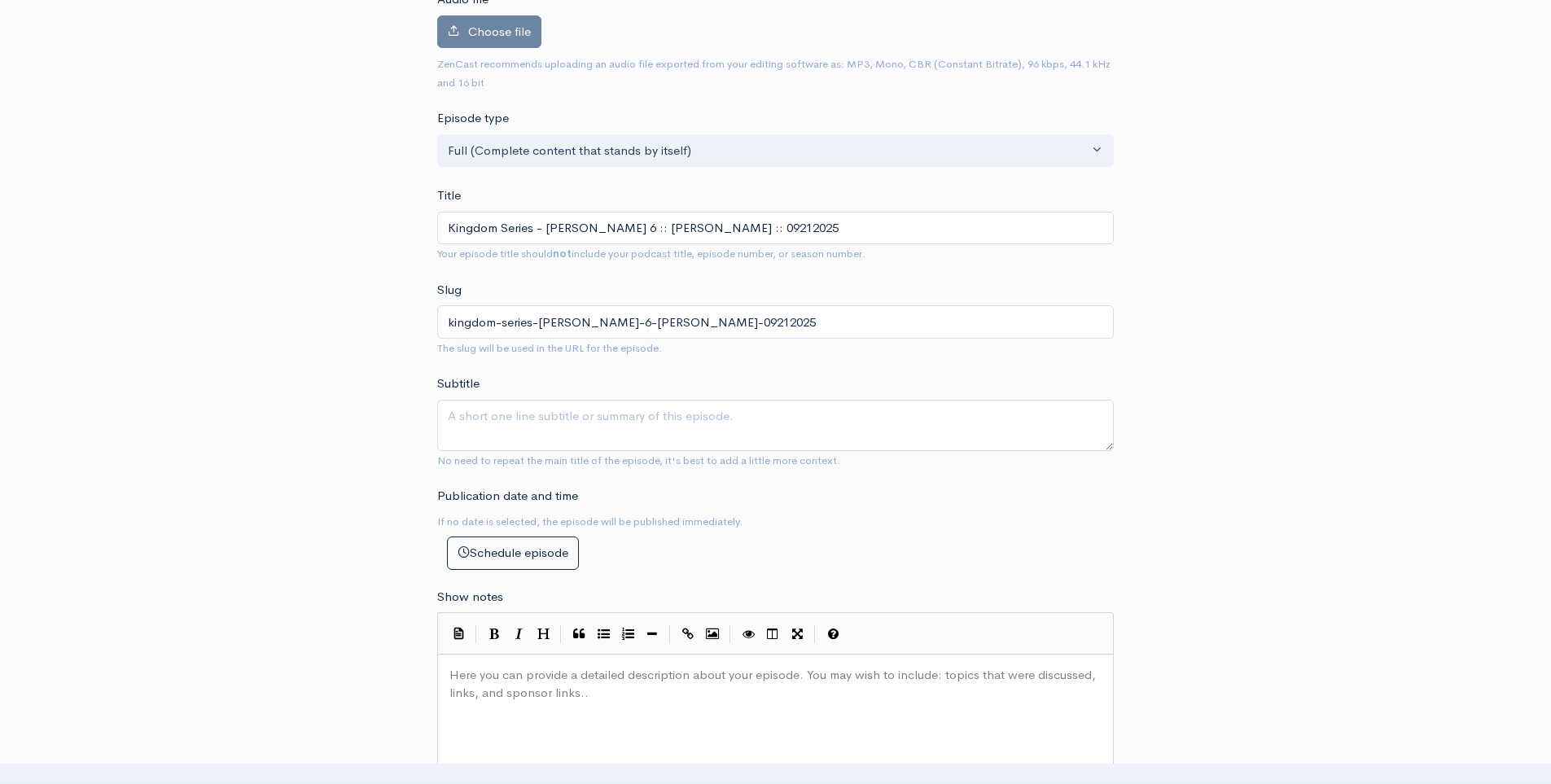
click at [515, 53] on div "Choose file 0" at bounding box center [775, 34] width 677 height 39
click at [516, 45] on label "Choose file" at bounding box center [489, 32] width 104 height 34
click at [0, 0] on input "Choose file" at bounding box center [0, 0] width 0 height 0
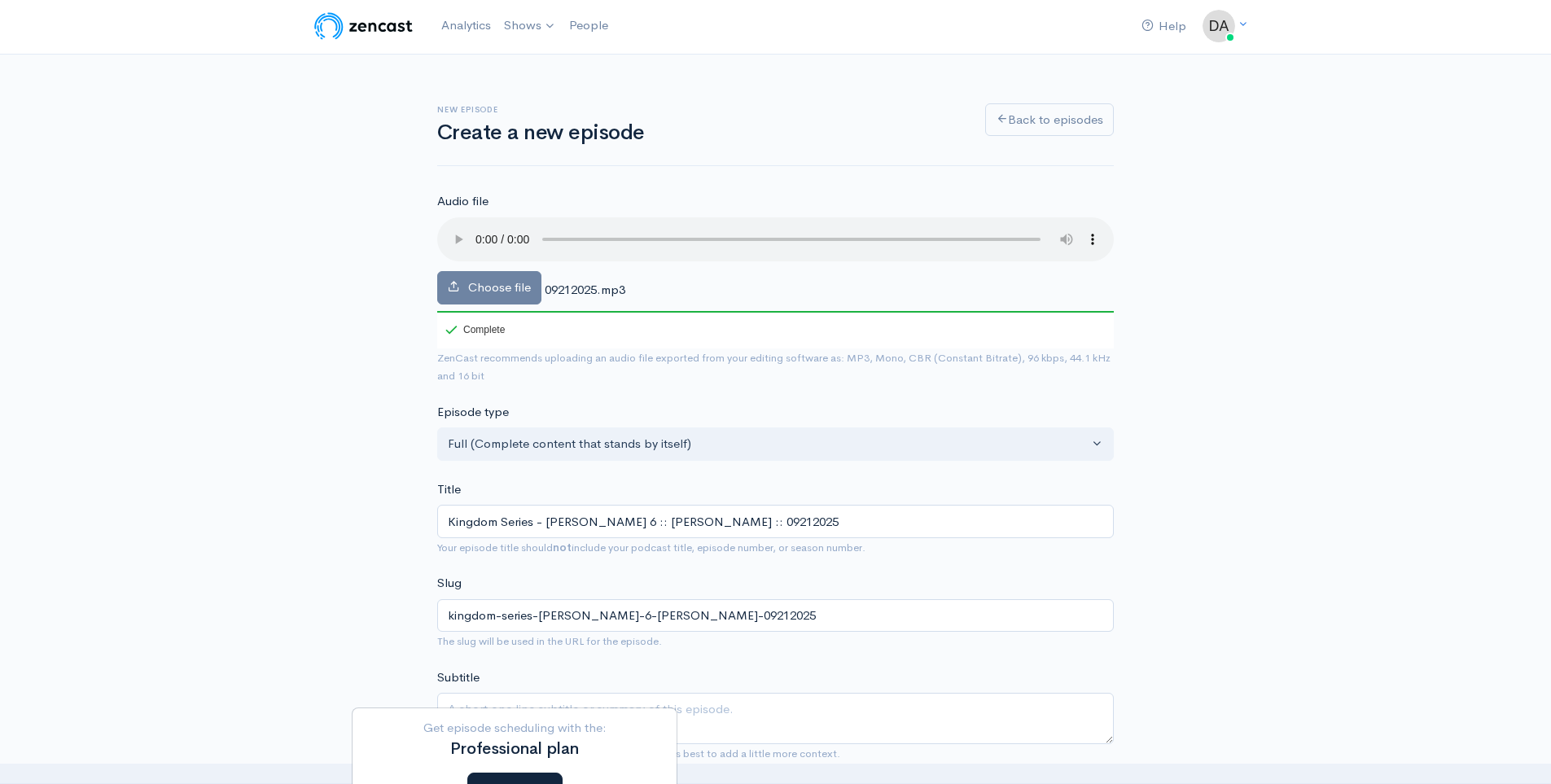
scroll to position [0, 0]
